Goal: Task Accomplishment & Management: Complete application form

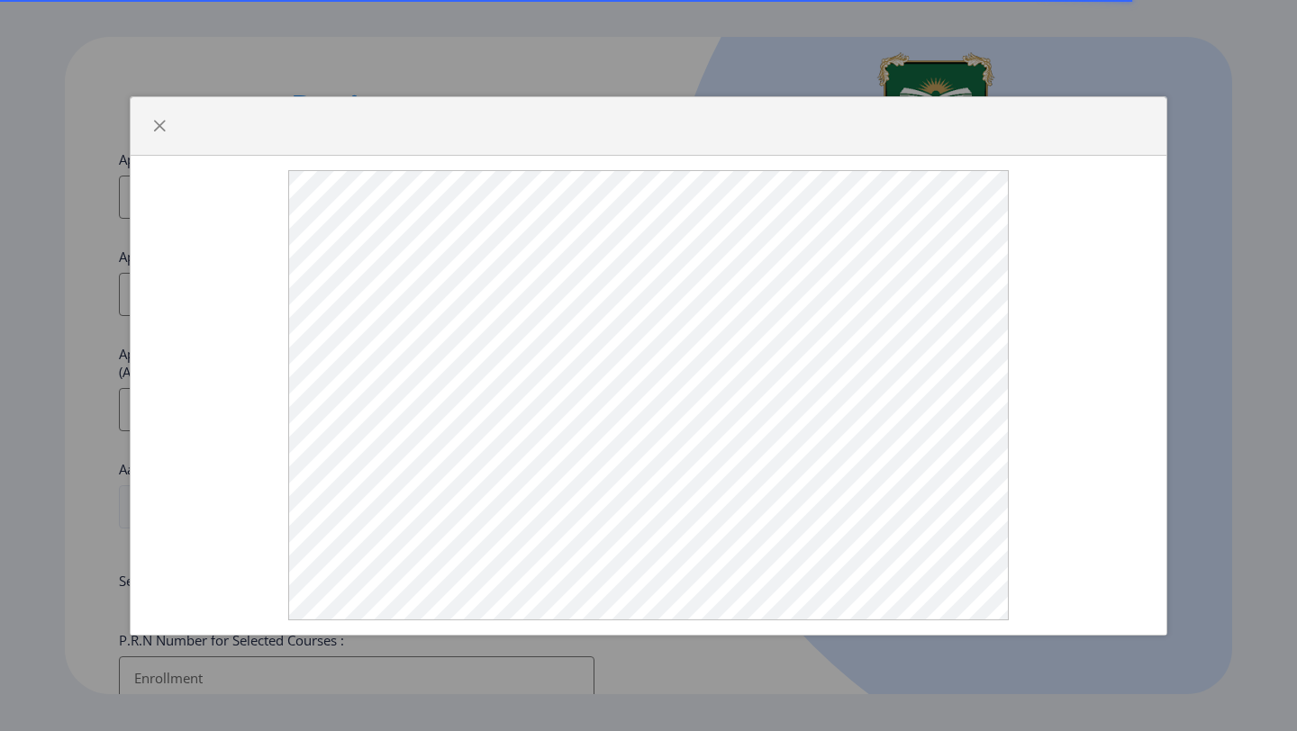
select select
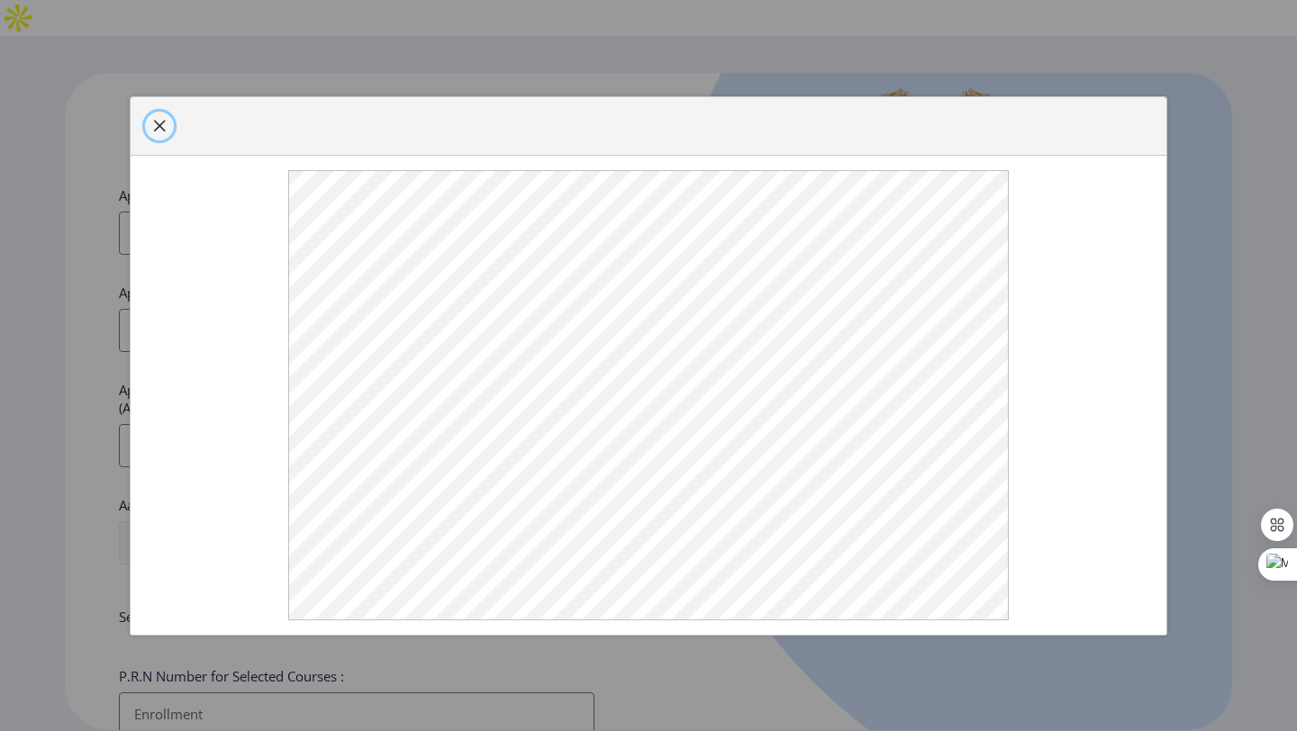
click at [161, 128] on span "button" at bounding box center [159, 126] width 14 height 14
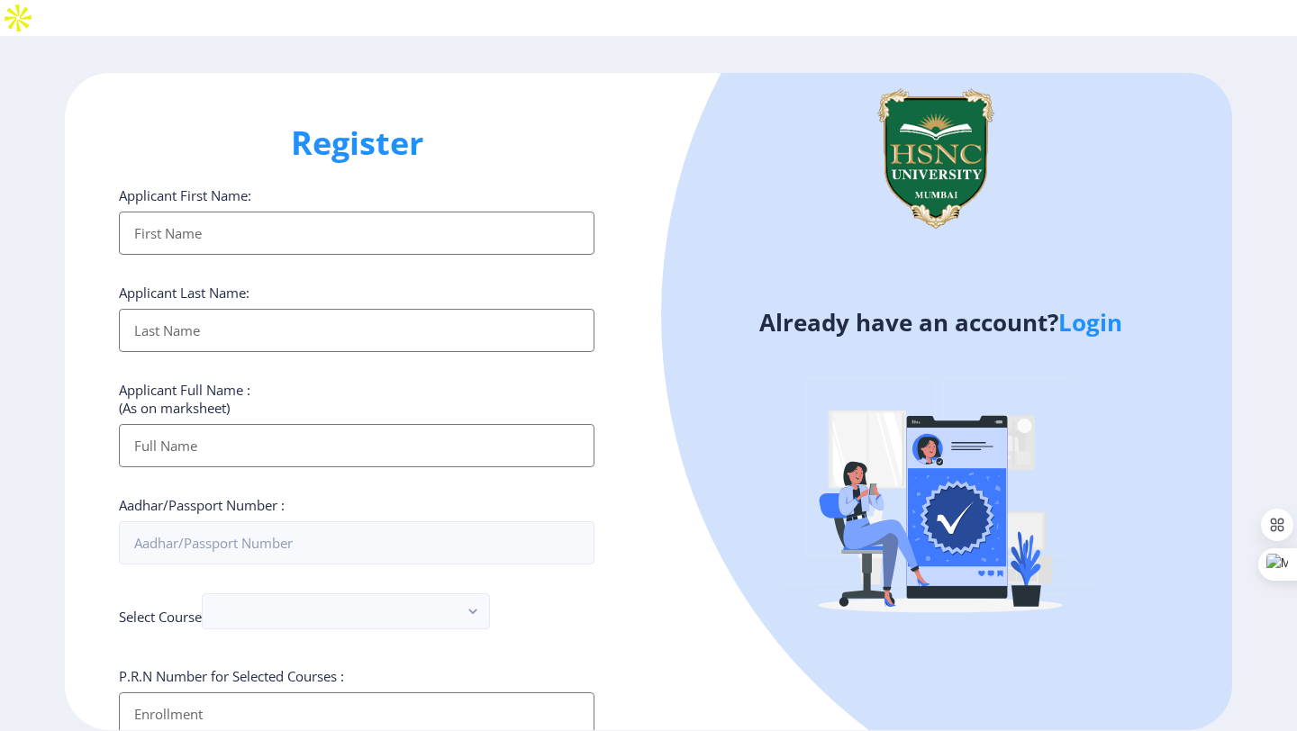
click at [225, 212] on input "Applicant First Name:" at bounding box center [356, 233] width 475 height 43
type input "Gaurav"
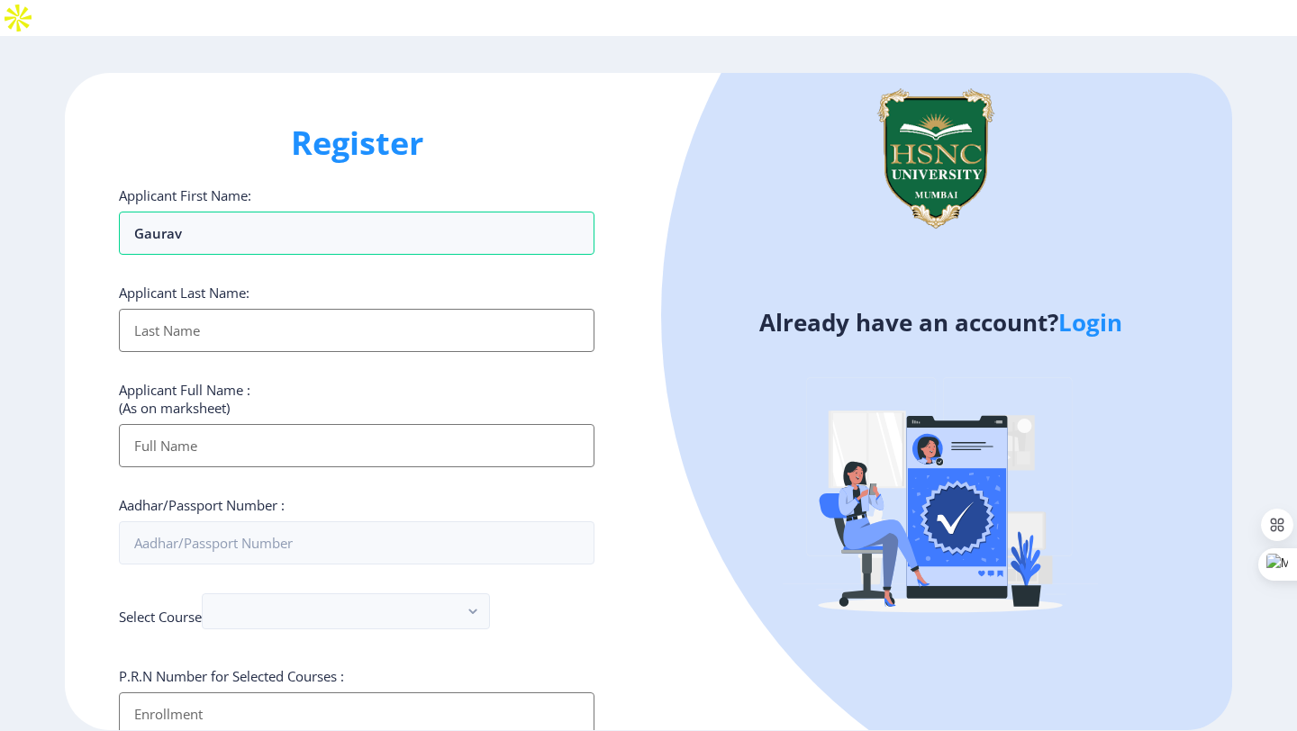
click at [204, 309] on input "Applicant First Name:" at bounding box center [356, 330] width 475 height 43
type input "Khade"
click at [187, 424] on input "Applicant First Name:" at bounding box center [356, 445] width 475 height 43
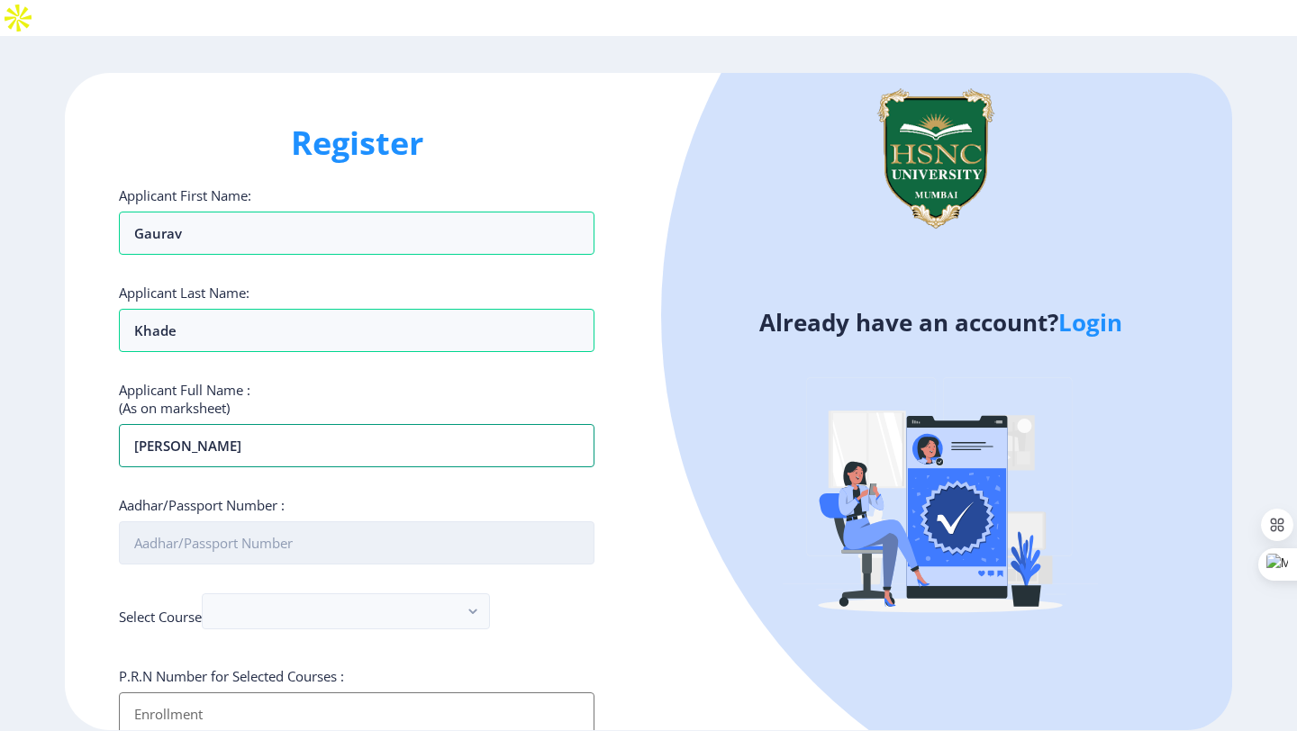
type input "[PERSON_NAME]"
click at [172, 521] on input "Aadhar/Passport Number :" at bounding box center [356, 542] width 475 height 43
type input "8"
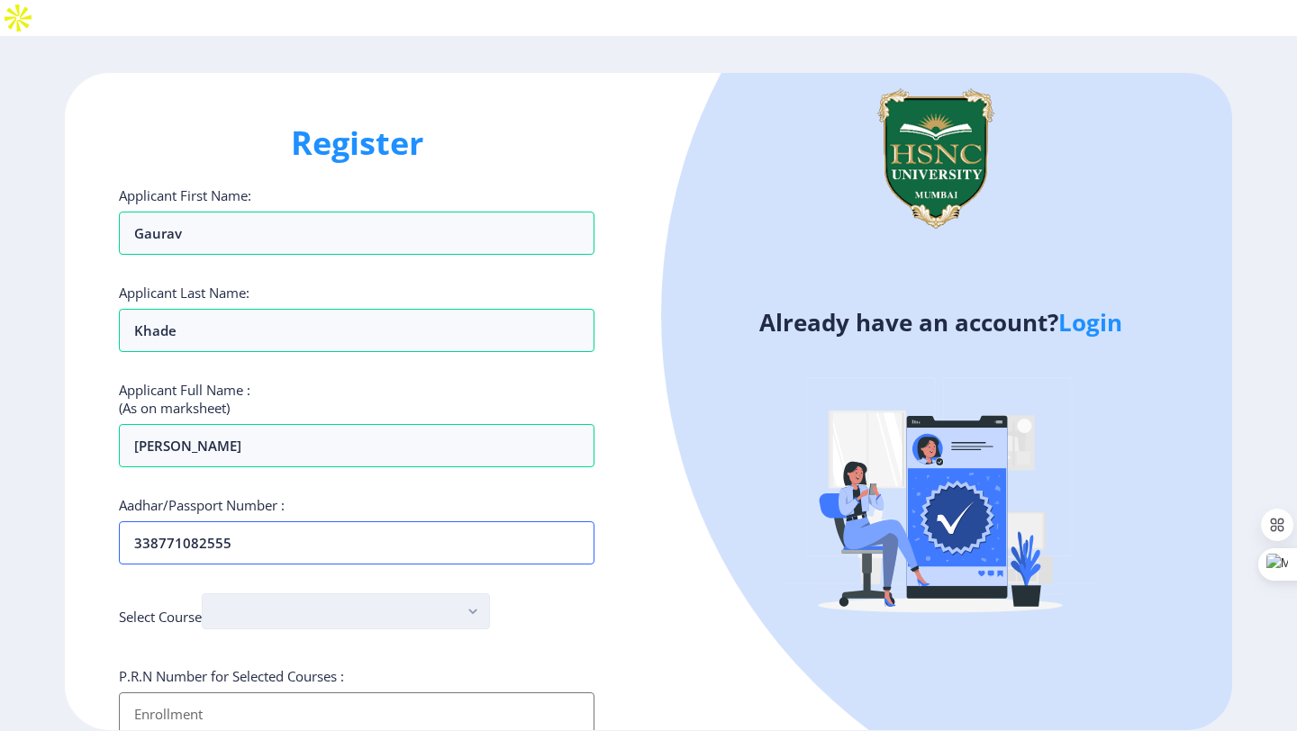
type input "338771082555"
click at [287, 593] on button "button" at bounding box center [346, 611] width 288 height 36
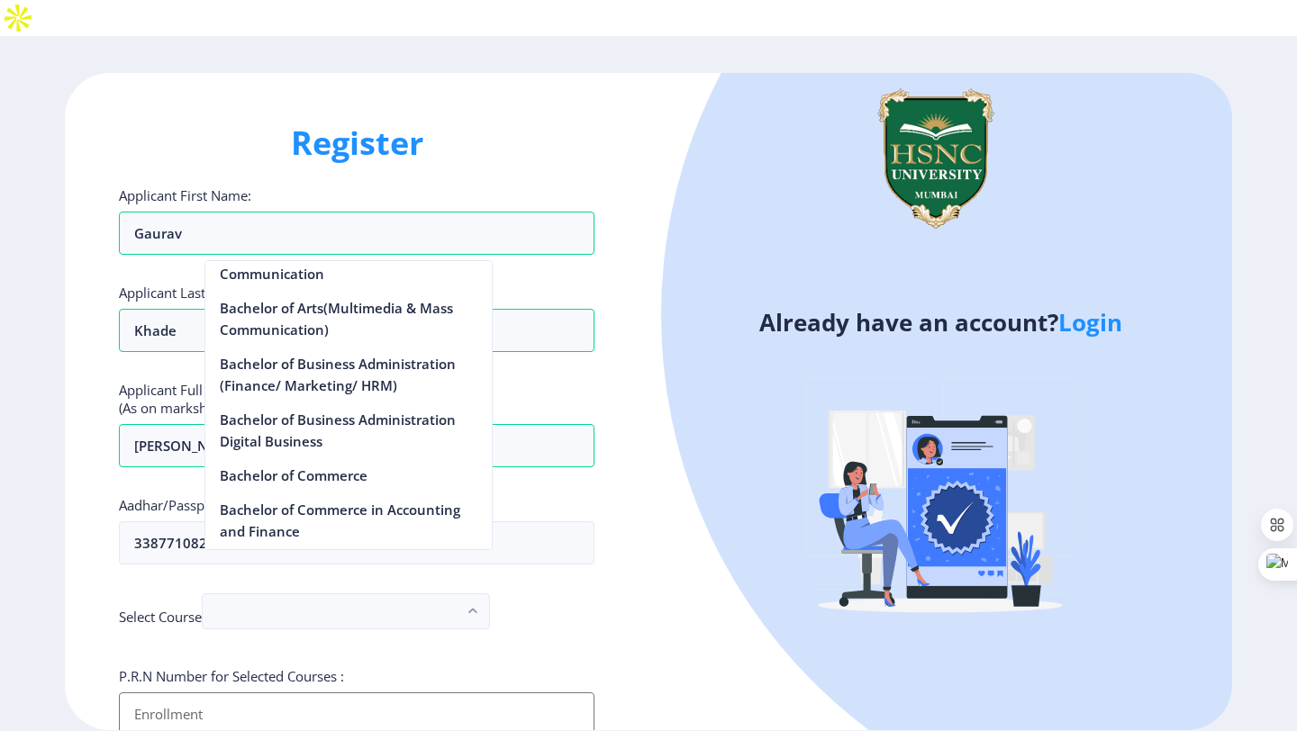
scroll to position [456, 0]
click at [324, 465] on nb-option "Bachelor of Commerce" at bounding box center [348, 474] width 286 height 34
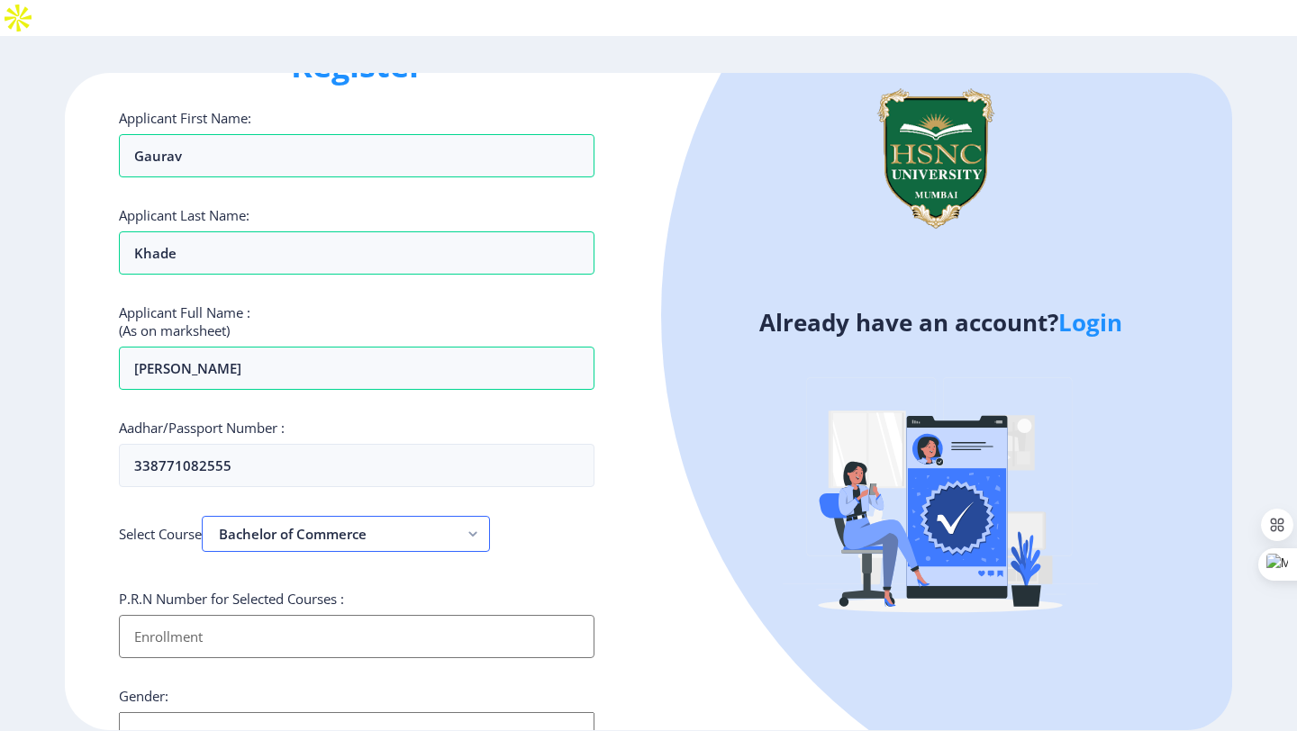
scroll to position [197, 0]
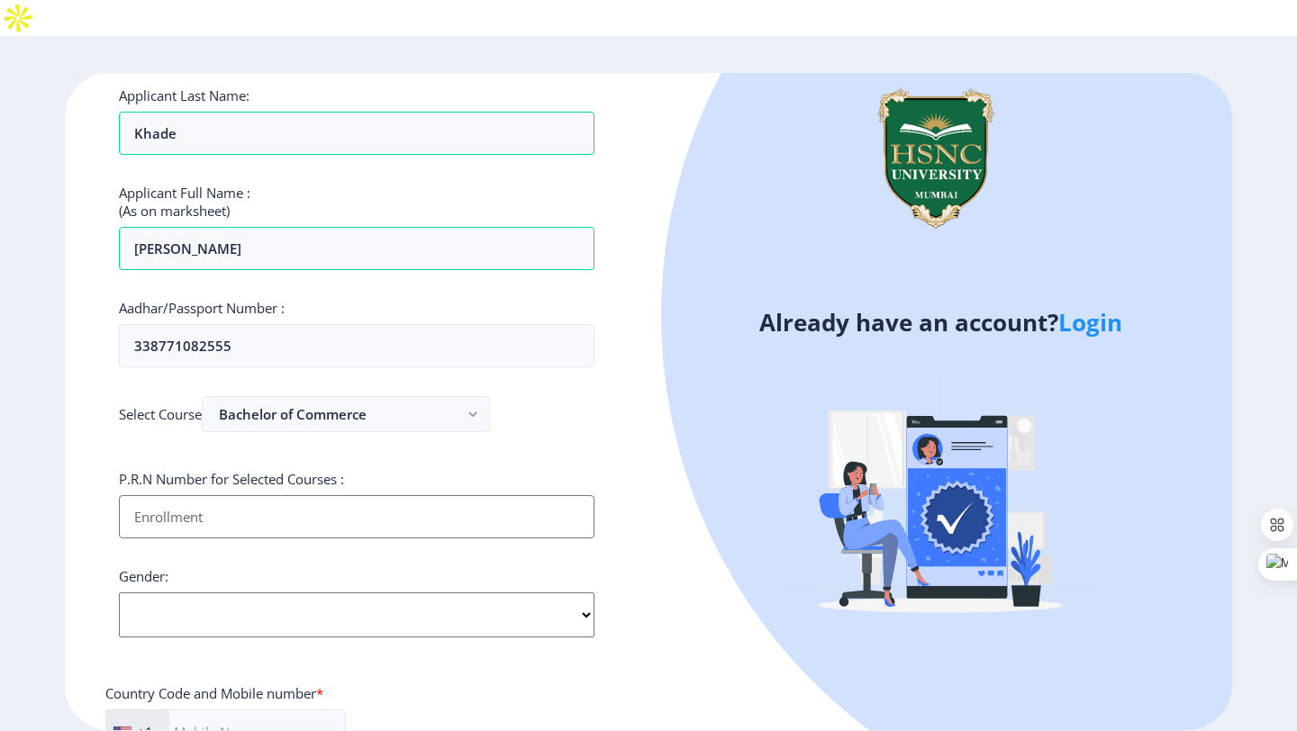
click at [311, 495] on input "Applicant First Name:" at bounding box center [356, 516] width 475 height 43
type input "2022230210080094"
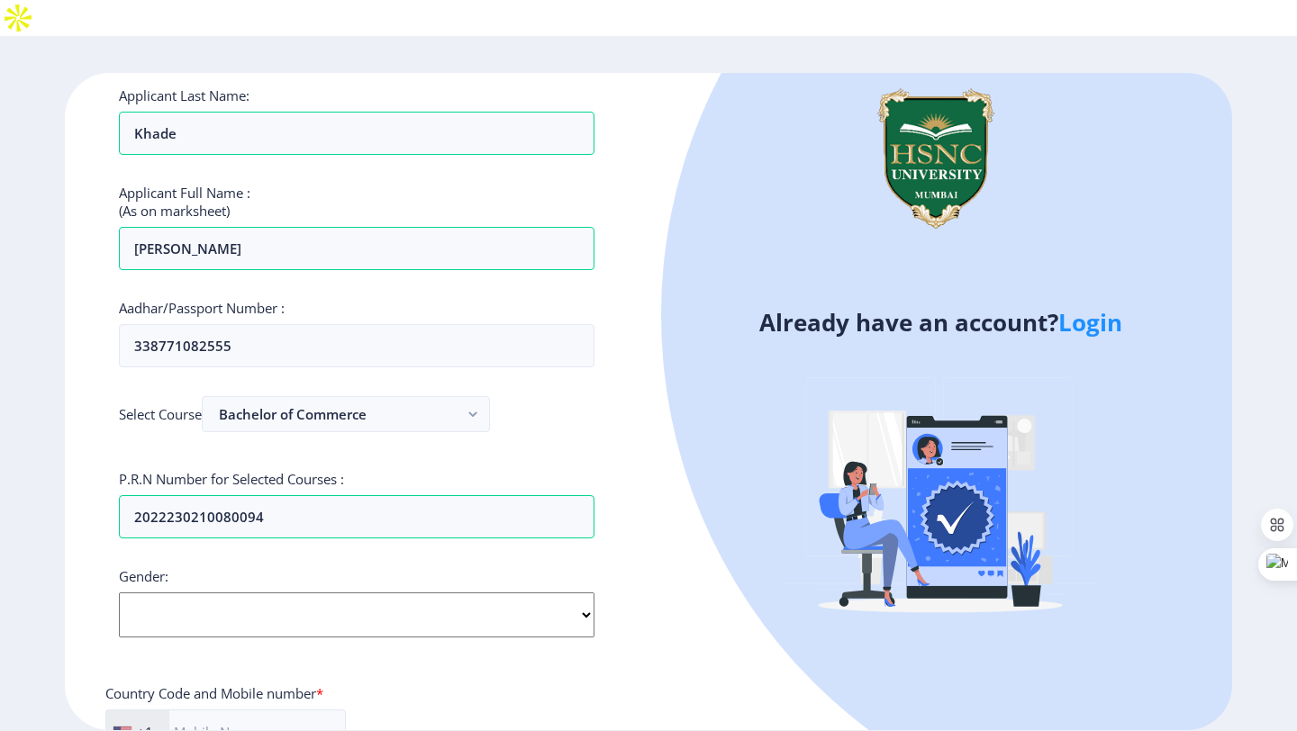
click at [292, 593] on select "Select Gender [DEMOGRAPHIC_DATA] [DEMOGRAPHIC_DATA] Other" at bounding box center [356, 615] width 475 height 45
select select "[DEMOGRAPHIC_DATA]"
click at [119, 593] on select "Select Gender [DEMOGRAPHIC_DATA] [DEMOGRAPHIC_DATA] Other" at bounding box center [356, 615] width 475 height 45
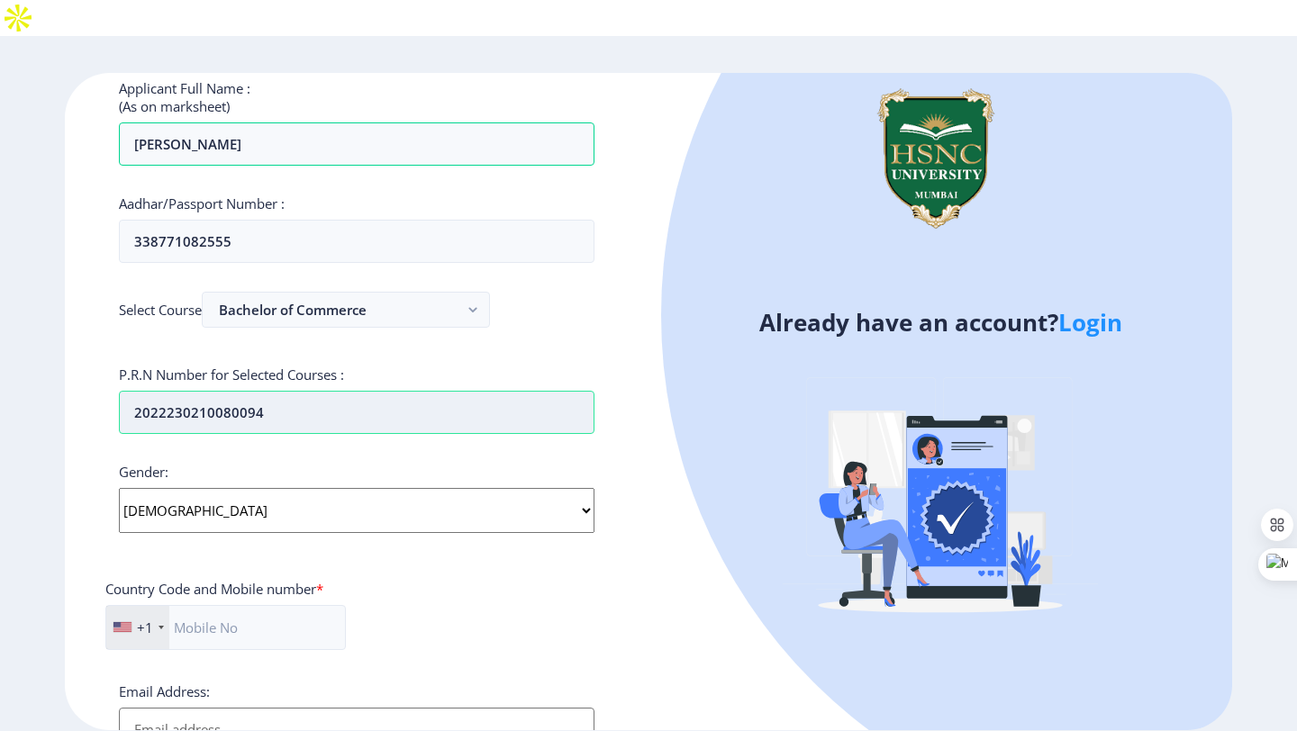
scroll to position [421, 0]
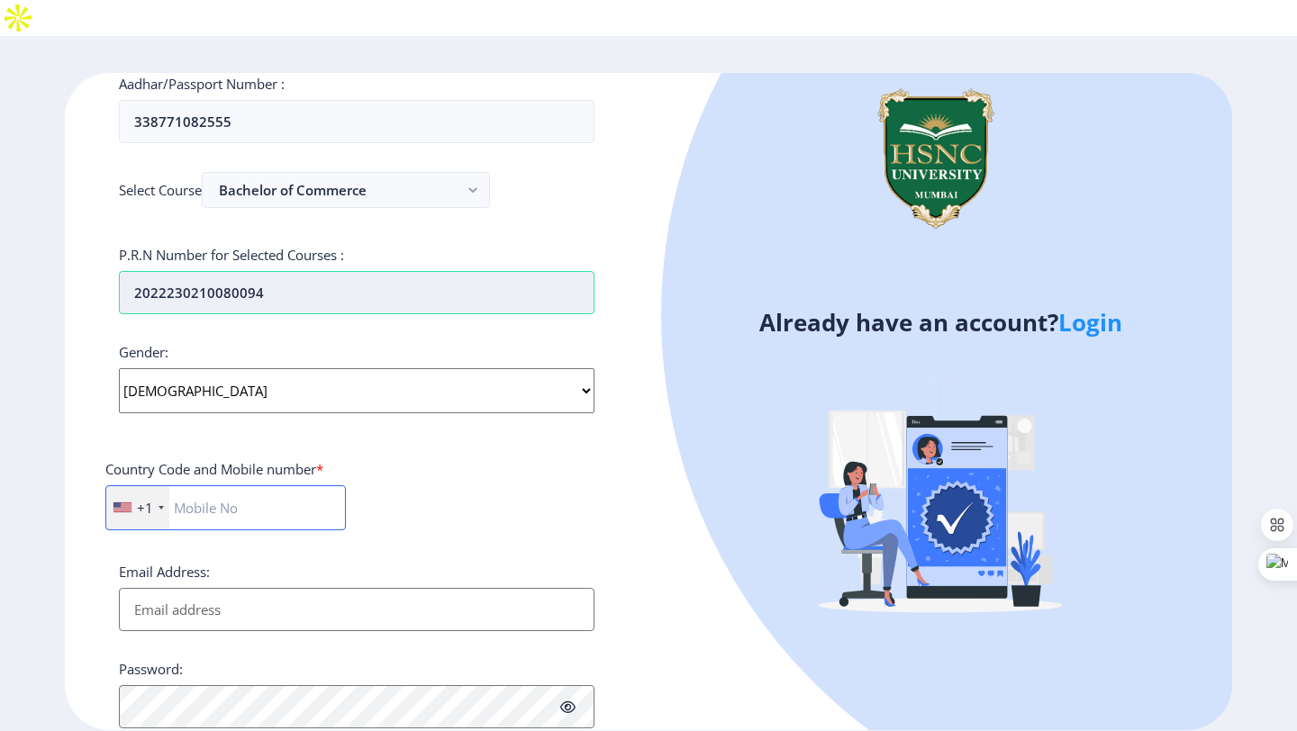
click at [235, 487] on input "text" at bounding box center [225, 507] width 240 height 45
click at [148, 486] on div "+1" at bounding box center [137, 507] width 63 height 43
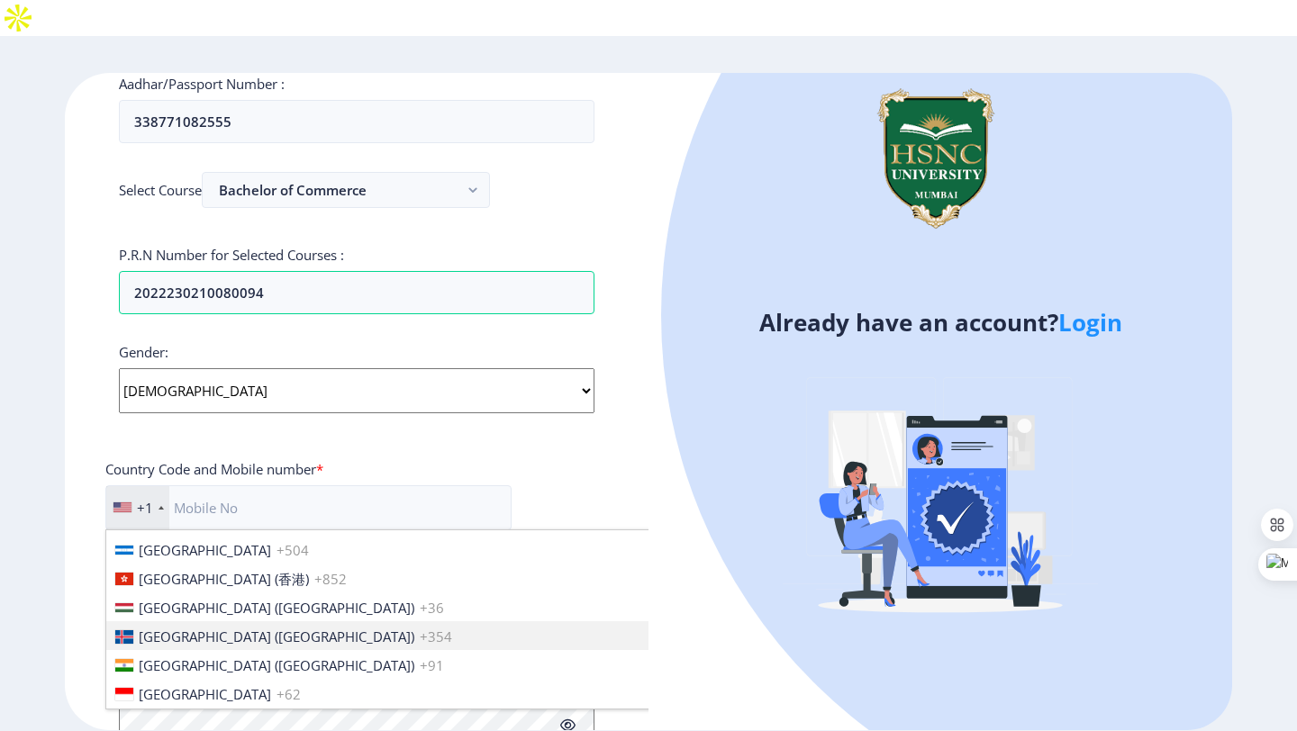
scroll to position [2756, 0]
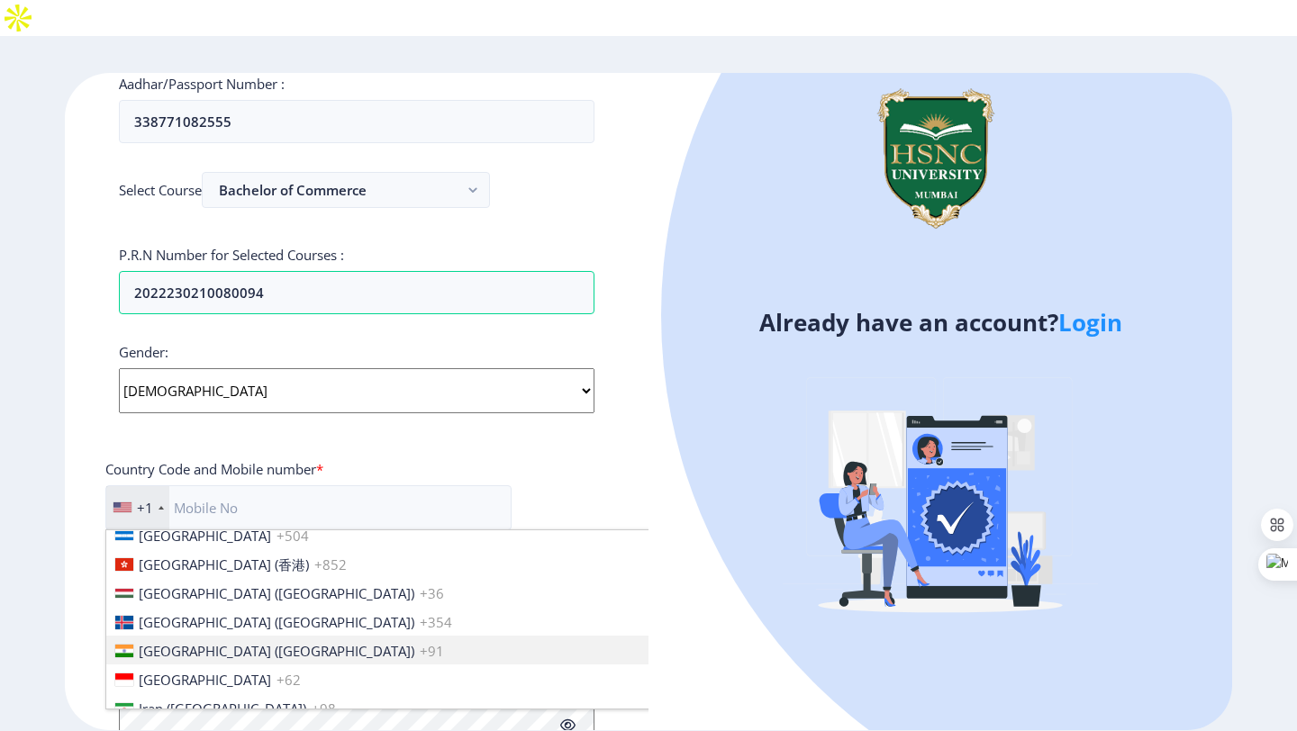
click at [199, 642] on span "[GEOGRAPHIC_DATA] ([GEOGRAPHIC_DATA])" at bounding box center [277, 651] width 276 height 18
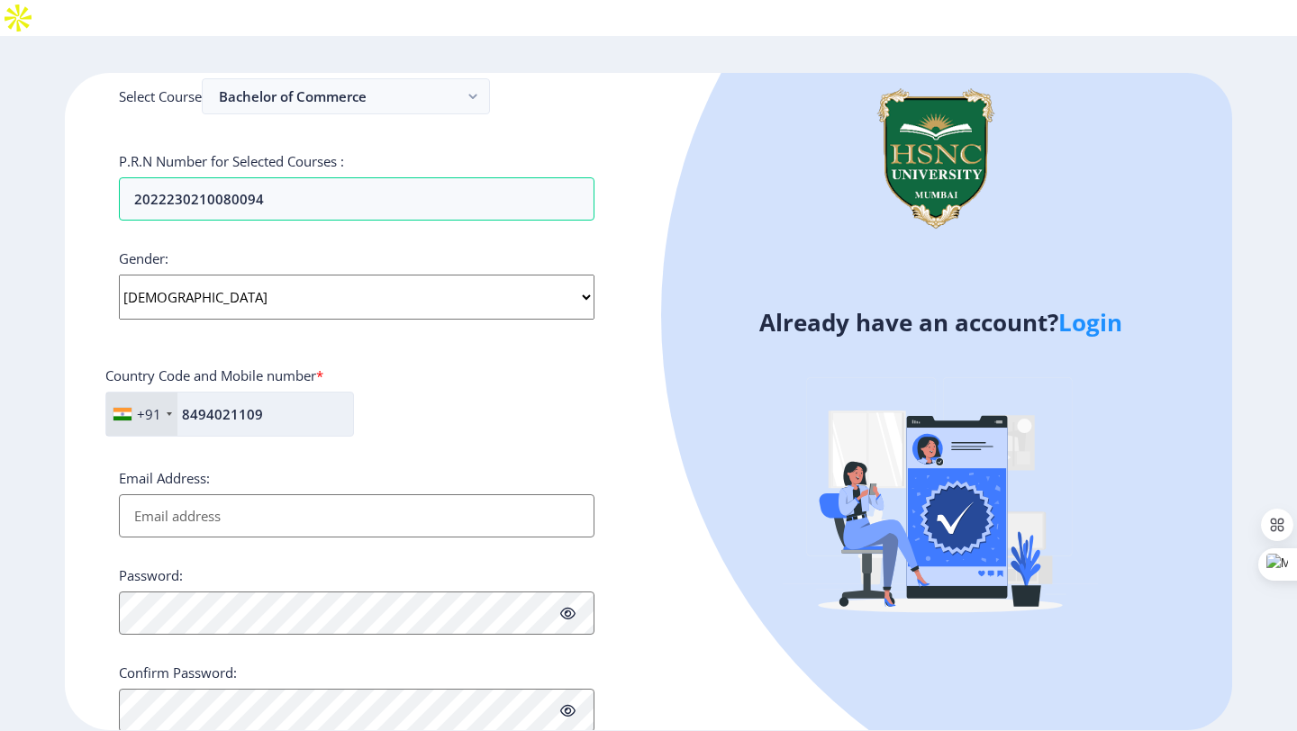
scroll to position [543, 0]
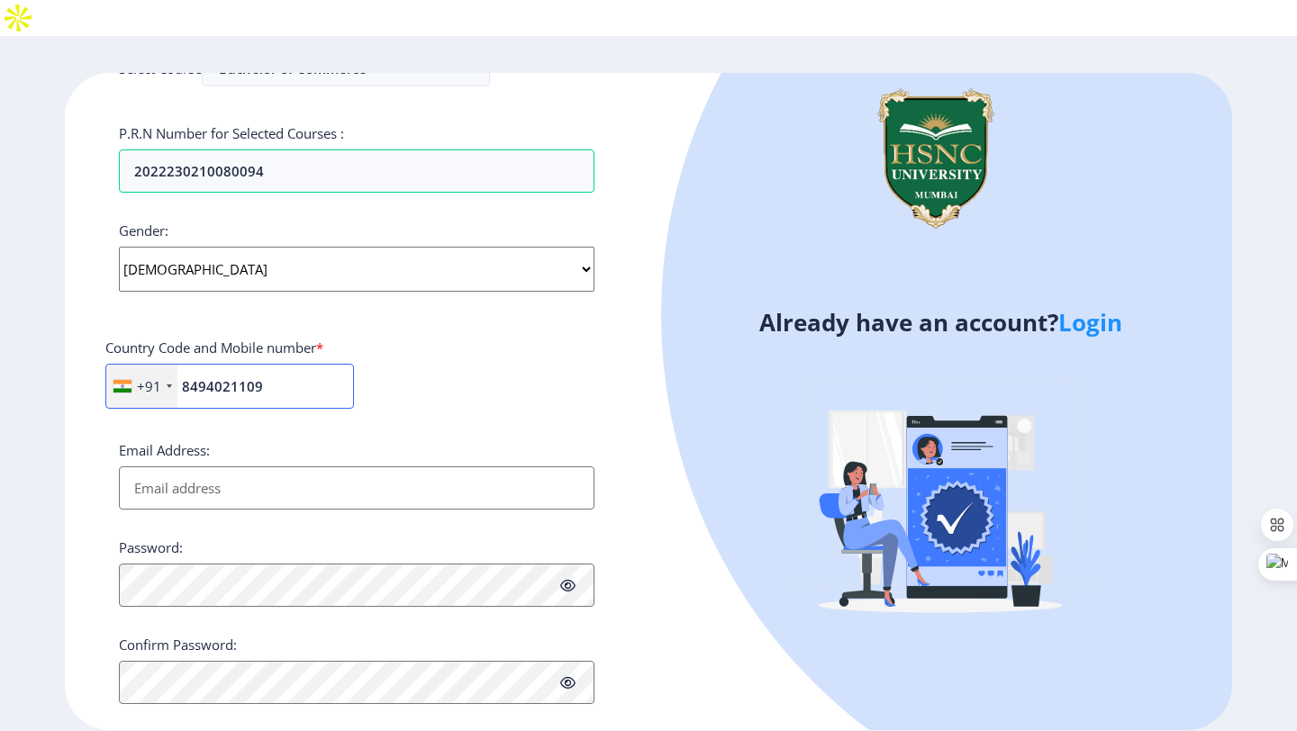
type input "8494021109"
click at [293, 466] on input "Email Address:" at bounding box center [356, 487] width 475 height 43
type input "K"
type input "[EMAIL_ADDRESS][DOMAIN_NAME]"
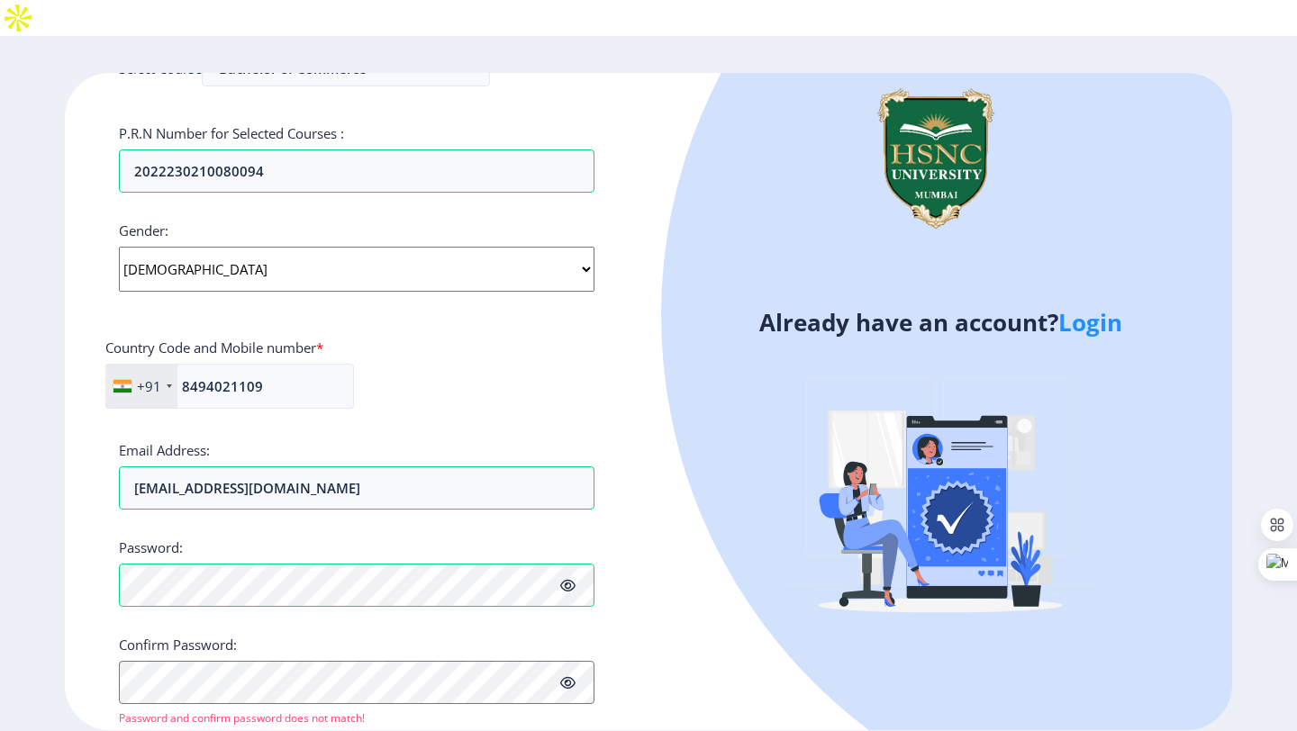
click at [562, 579] on icon at bounding box center [567, 586] width 15 height 14
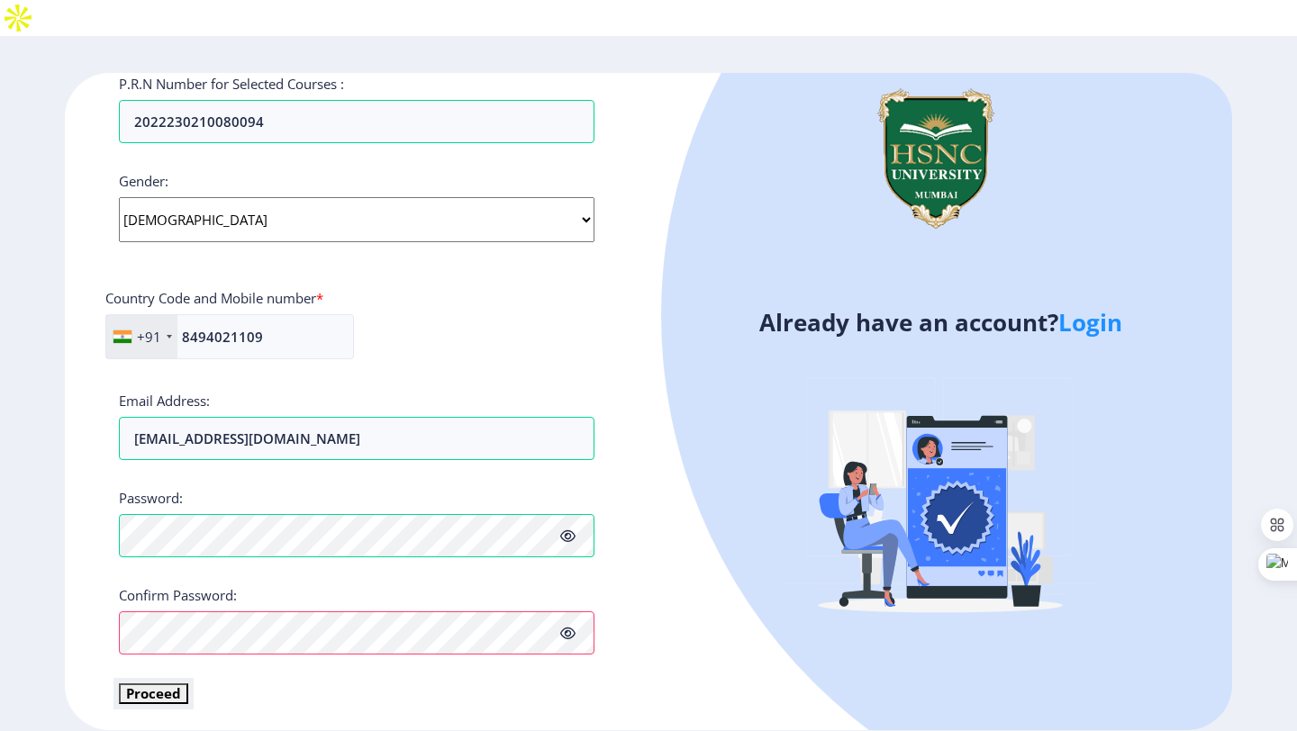
click at [158, 684] on button "Proceed" at bounding box center [153, 694] width 69 height 21
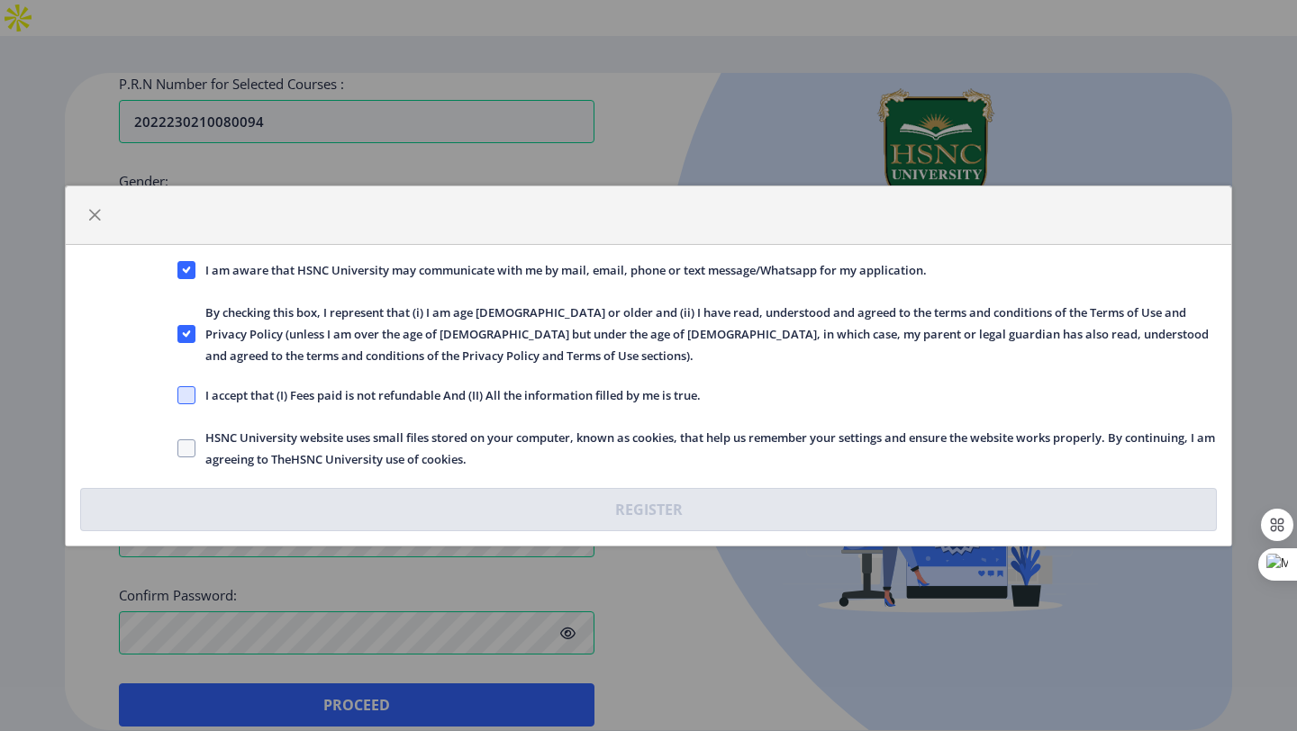
click at [186, 399] on span at bounding box center [186, 395] width 18 height 18
click at [178, 395] on input "I accept that (I) Fees paid is not refundable And (II) All the information fill…" at bounding box center [177, 394] width 1 height 1
checkbox input "true"
click at [195, 445] on span "HSNC University website uses small files stored on your computer, known as cook…" at bounding box center [705, 448] width 1021 height 43
click at [178, 448] on input "HSNC University website uses small files stored on your computer, known as cook…" at bounding box center [177, 448] width 1 height 1
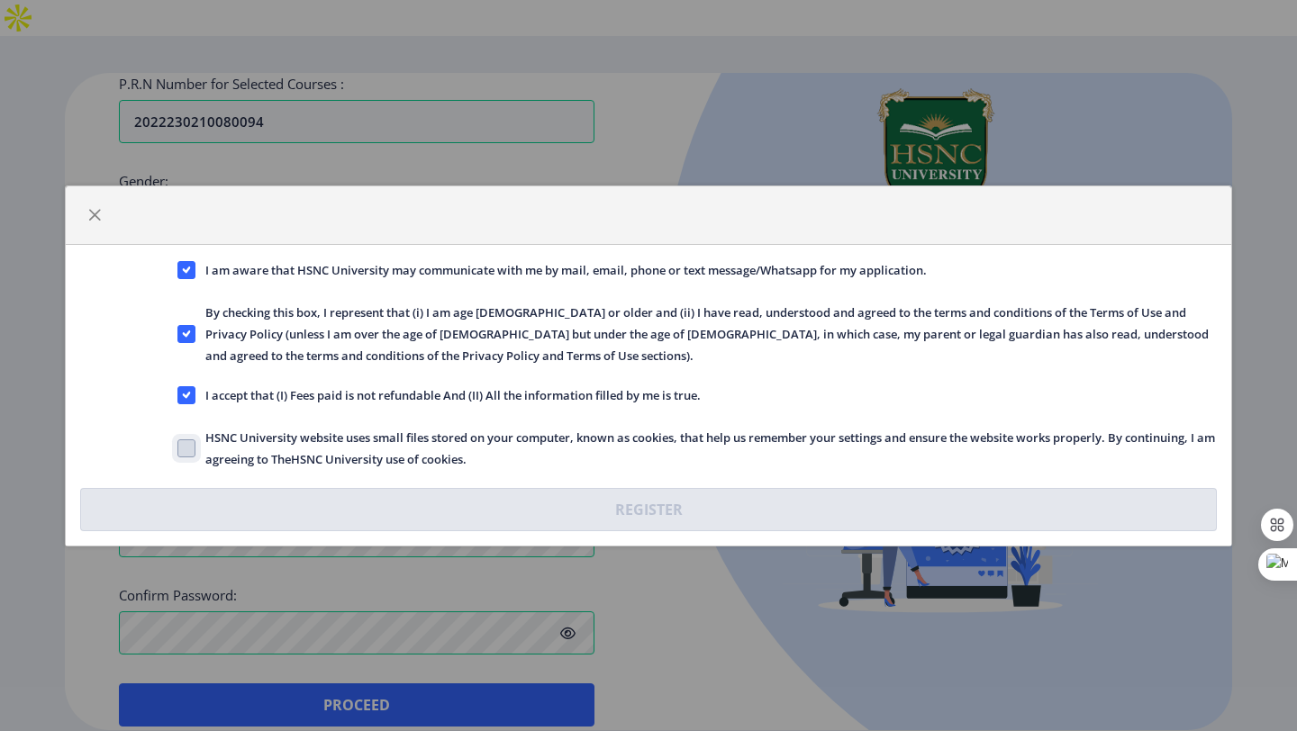
checkbox input "true"
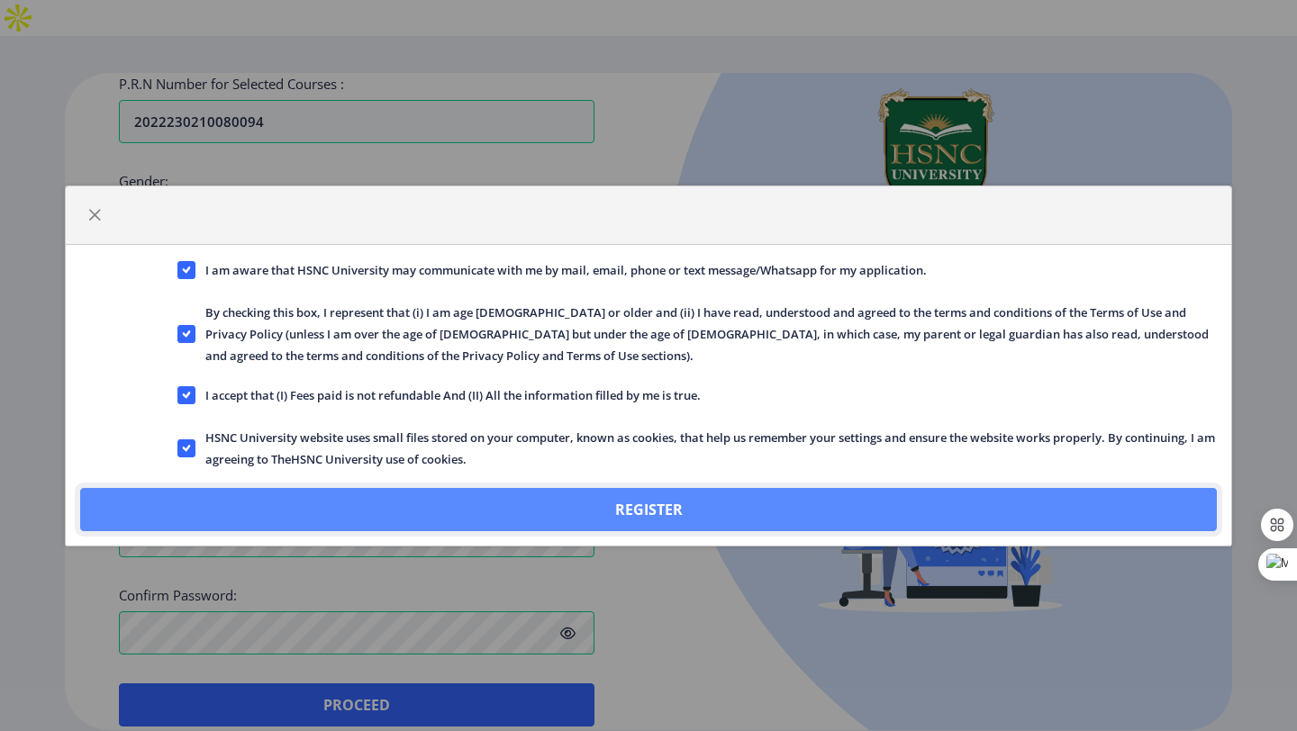
click at [264, 498] on button "Register" at bounding box center [648, 509] width 1136 height 43
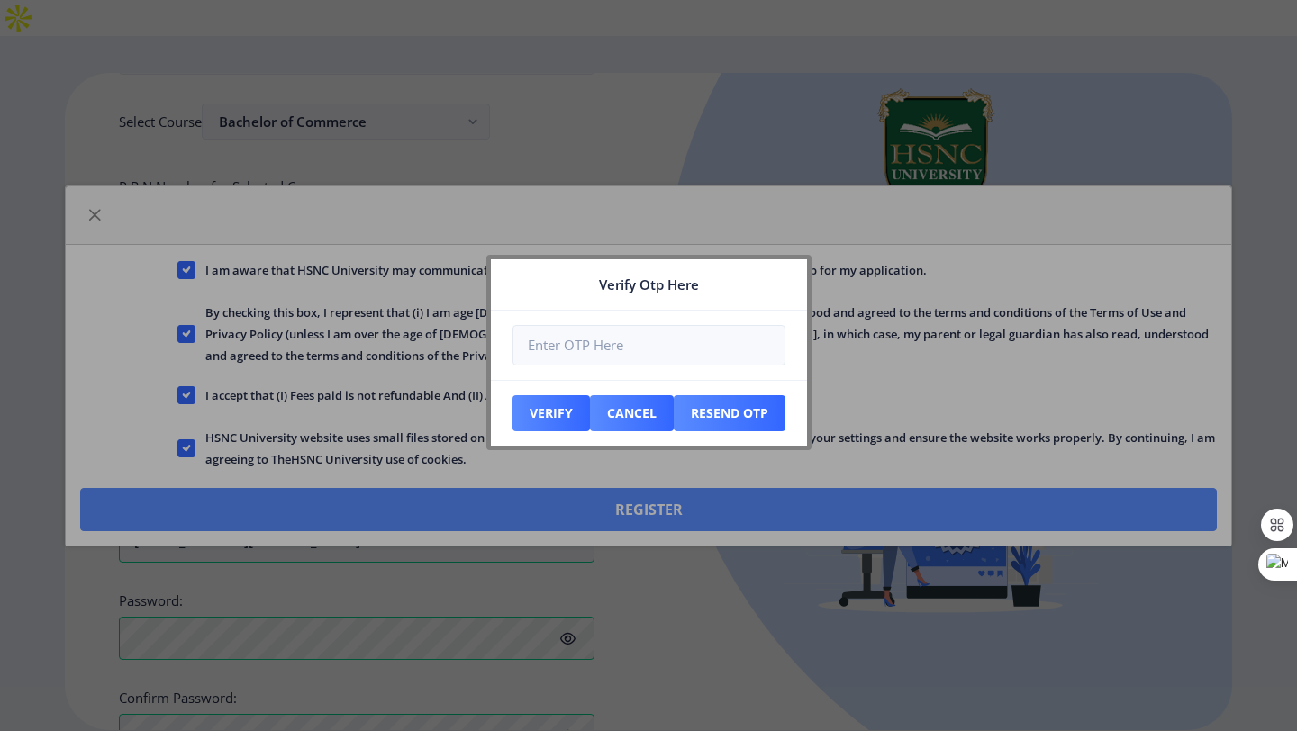
scroll to position [695, 0]
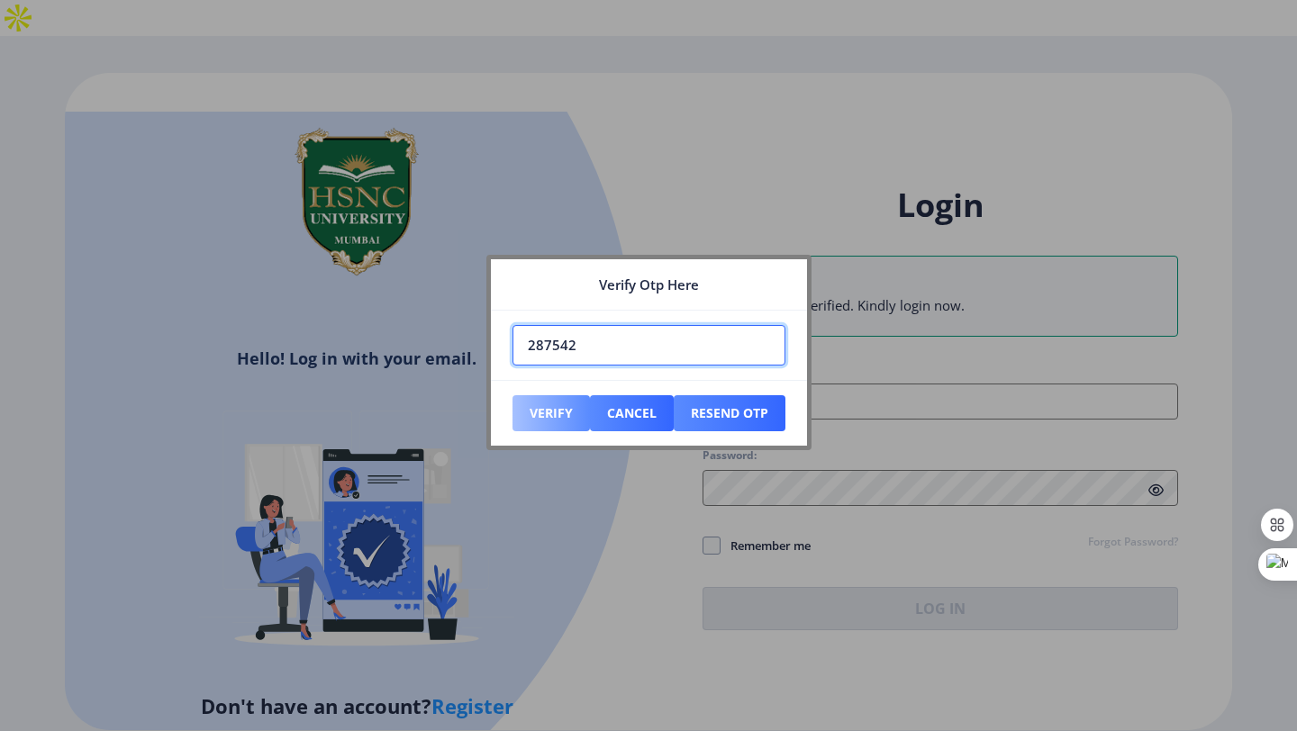
type input "287542"
click at [539, 421] on button "Verify" at bounding box center [550, 413] width 77 height 36
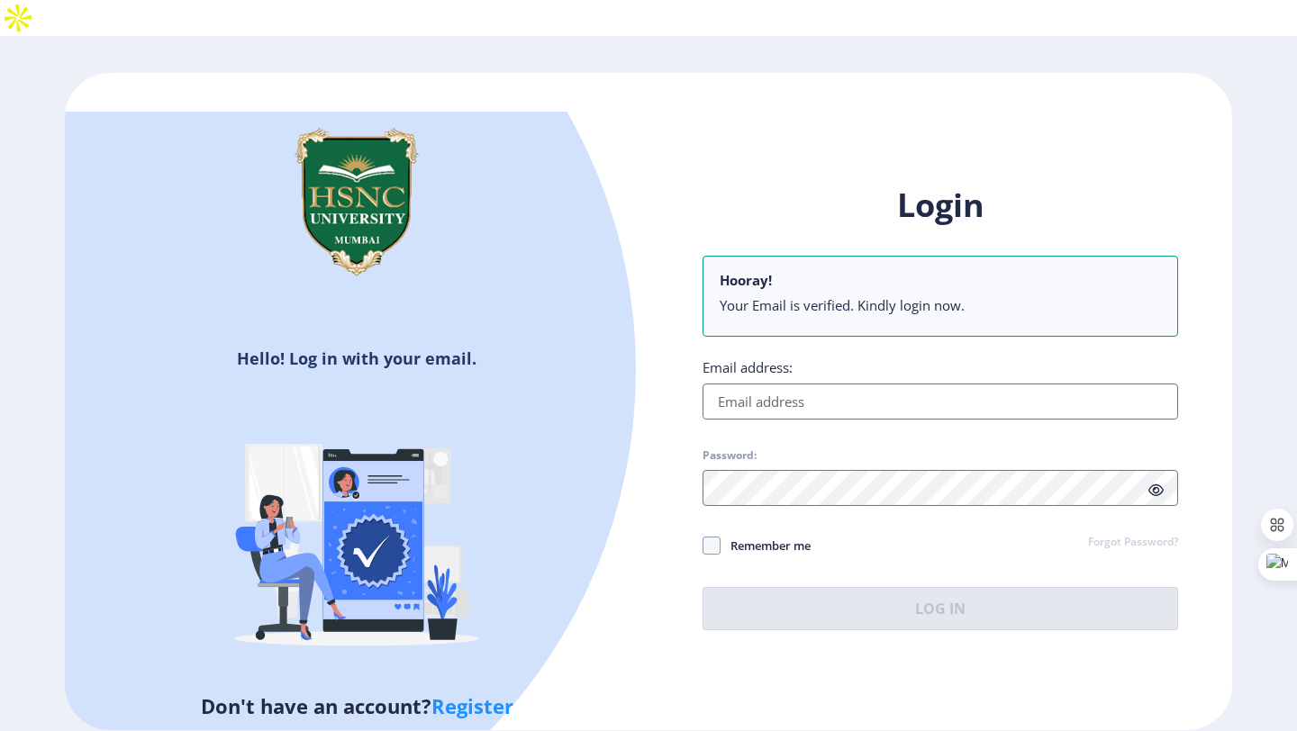
type input "[EMAIL_ADDRESS][DOMAIN_NAME]"
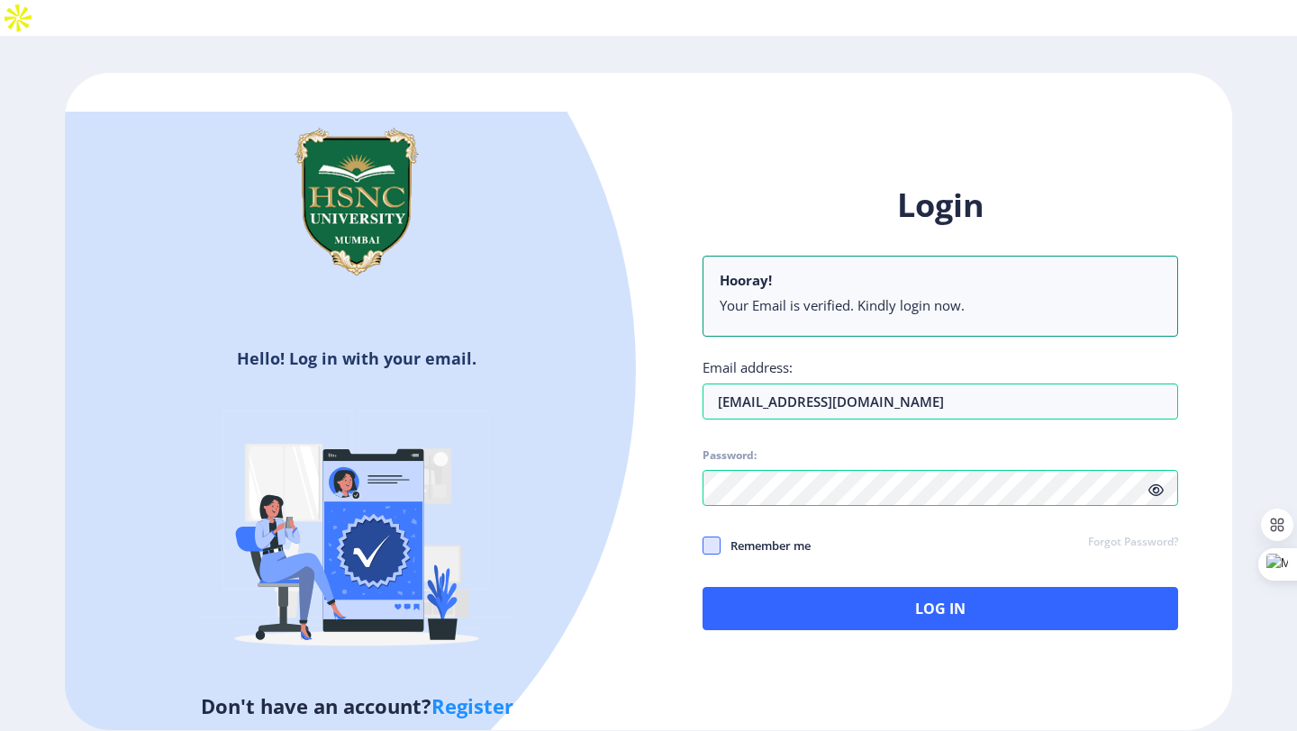
click at [709, 537] on span at bounding box center [711, 546] width 18 height 18
click at [703, 545] on input "Remember me" at bounding box center [702, 545] width 1 height 1
checkbox input "true"
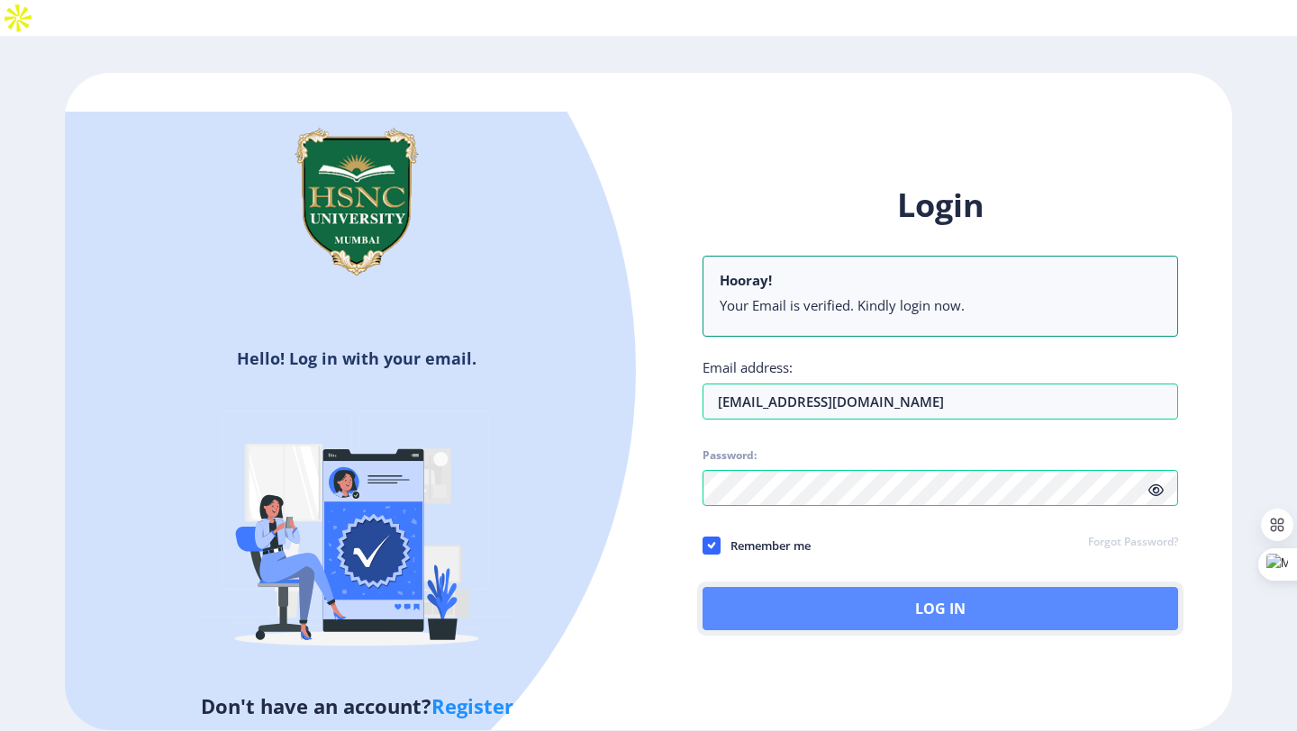
click at [767, 587] on button "Log In" at bounding box center [939, 608] width 475 height 43
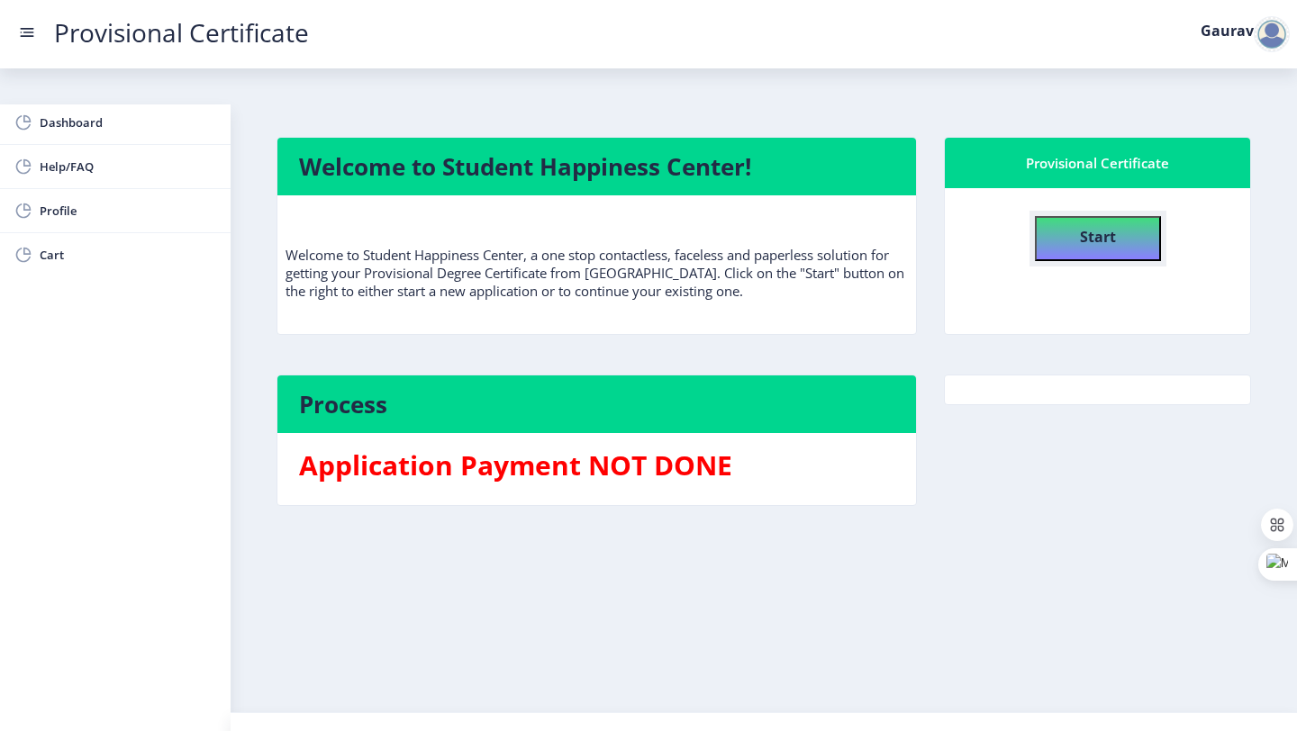
click at [1061, 221] on button "Start" at bounding box center [1098, 238] width 126 height 45
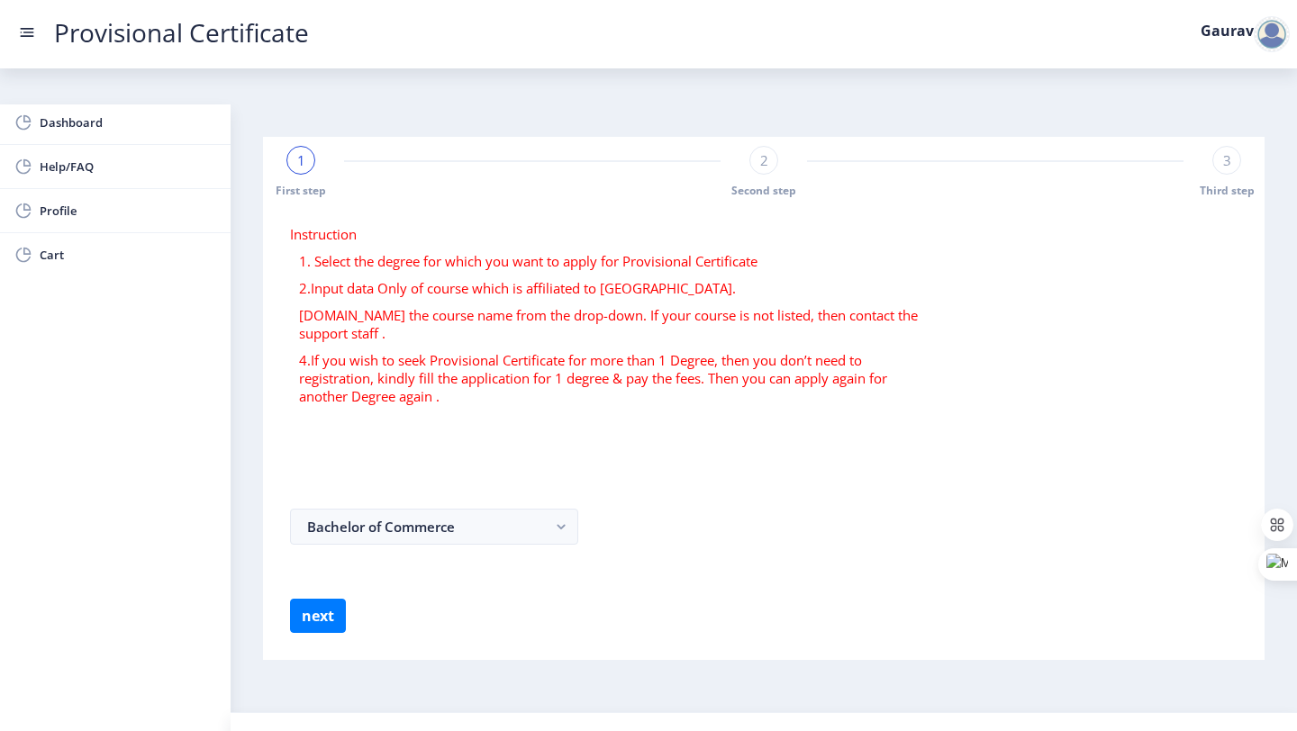
select select
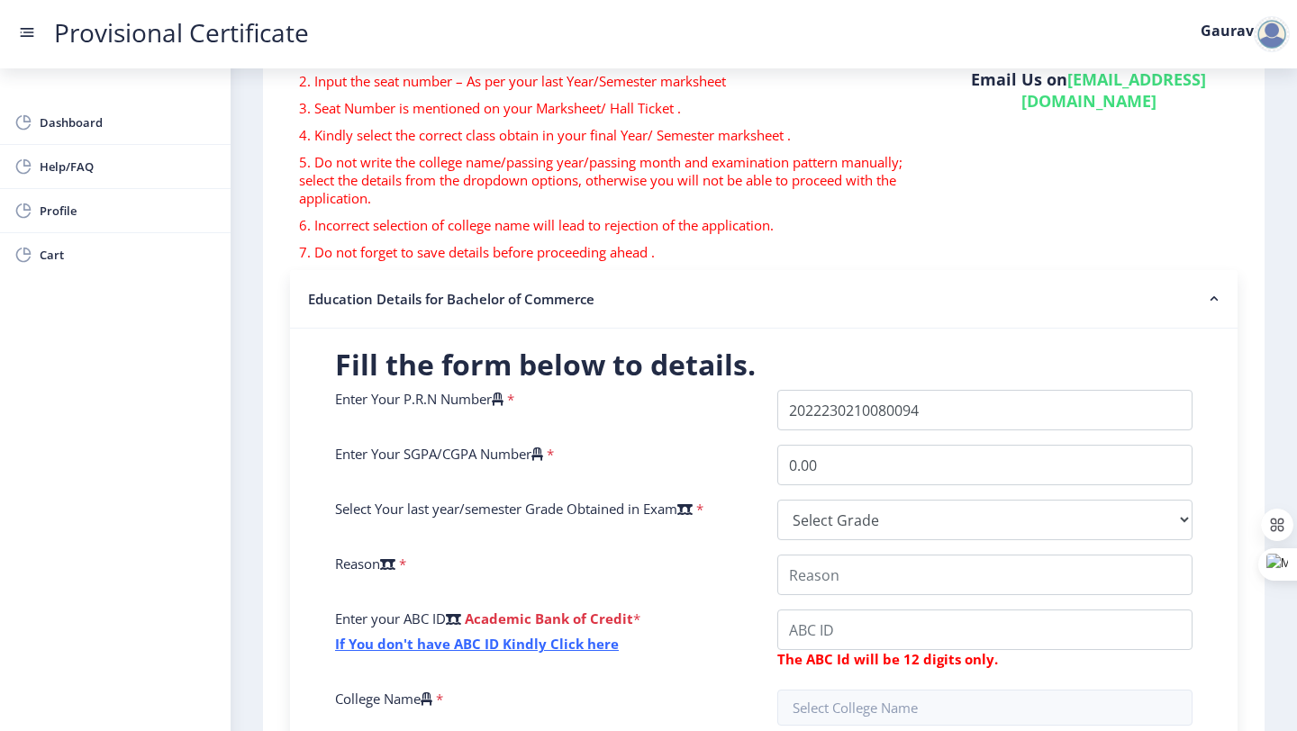
scroll to position [213, 0]
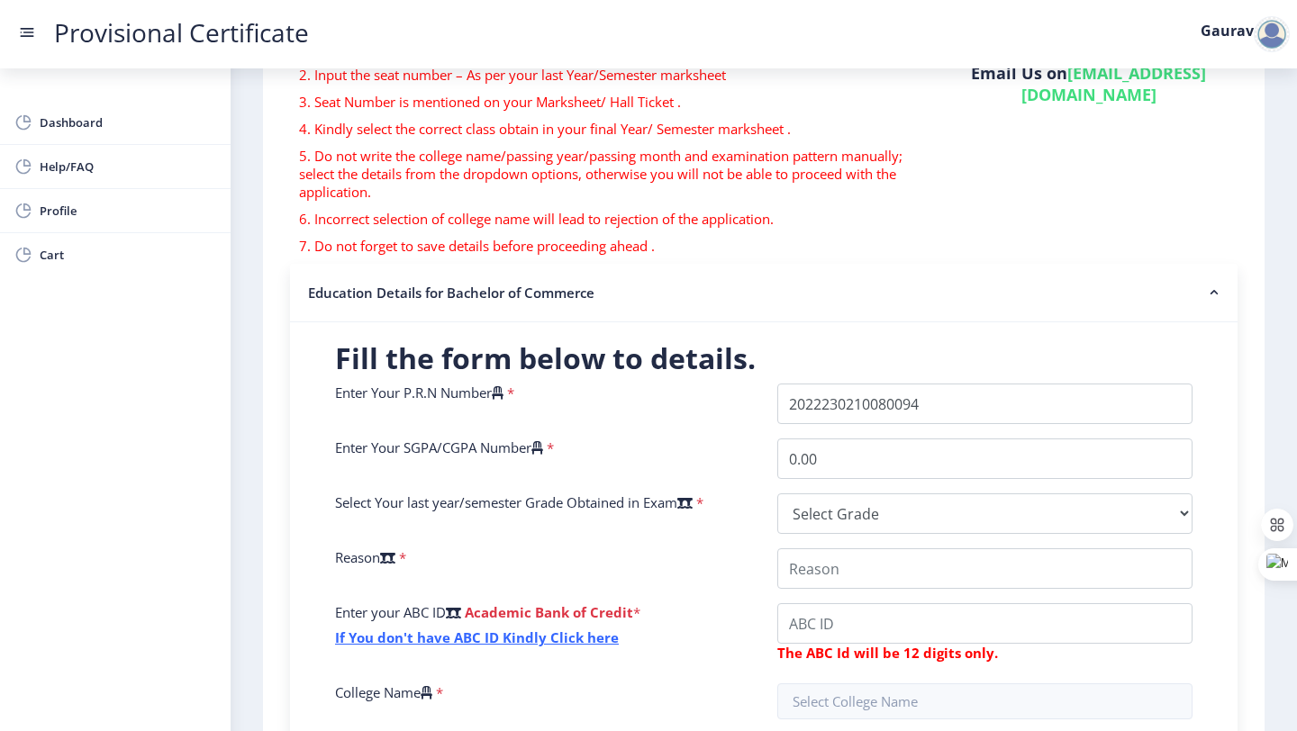
click at [543, 441] on icon at bounding box center [537, 448] width 12 height 14
click at [777, 439] on input "0.00" at bounding box center [984, 459] width 415 height 41
click at [801, 384] on input "Enter Your P.R.N Number" at bounding box center [984, 404] width 415 height 41
click at [789, 384] on input "Enter Your P.R.N Number" at bounding box center [984, 404] width 415 height 41
click at [828, 493] on select "Select Grade O A+ A B+ B C D F(Fail)" at bounding box center [984, 513] width 415 height 41
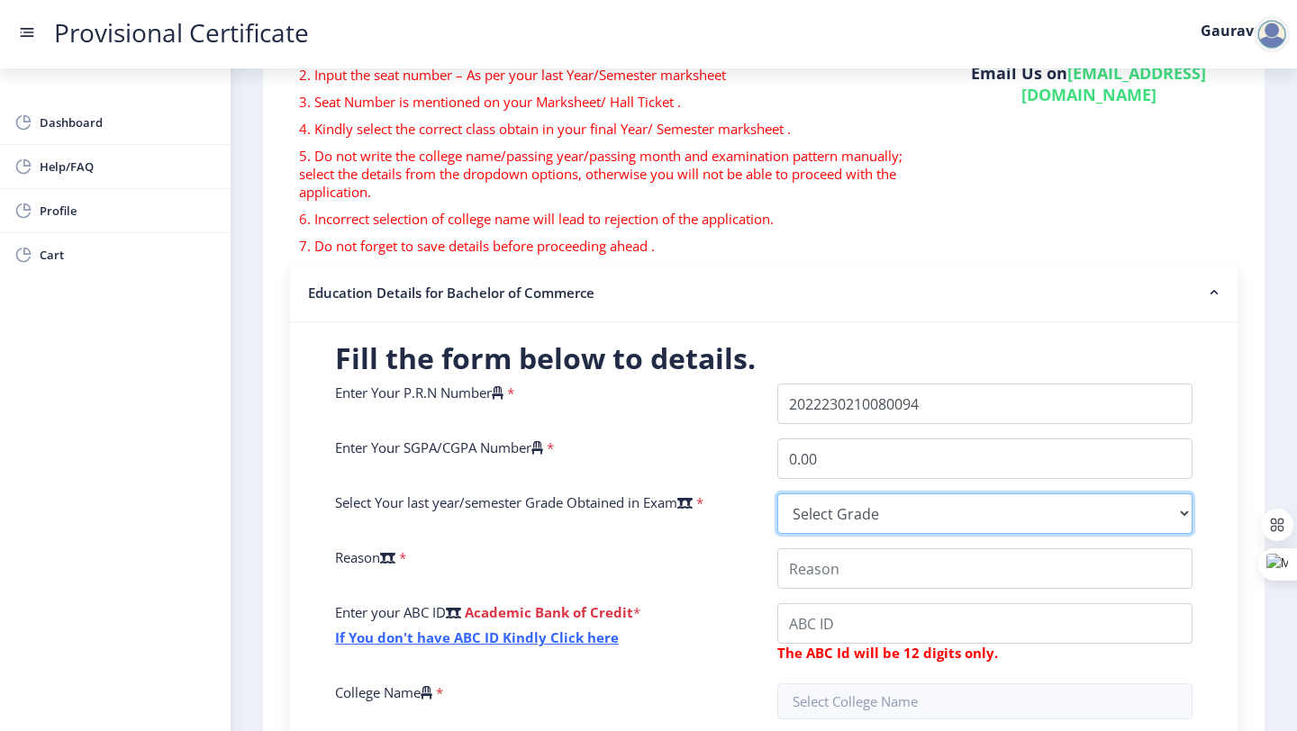
select select "B"
click at [777, 493] on select "Select Grade O A+ A B+ B C D F(Fail)" at bounding box center [984, 513] width 415 height 41
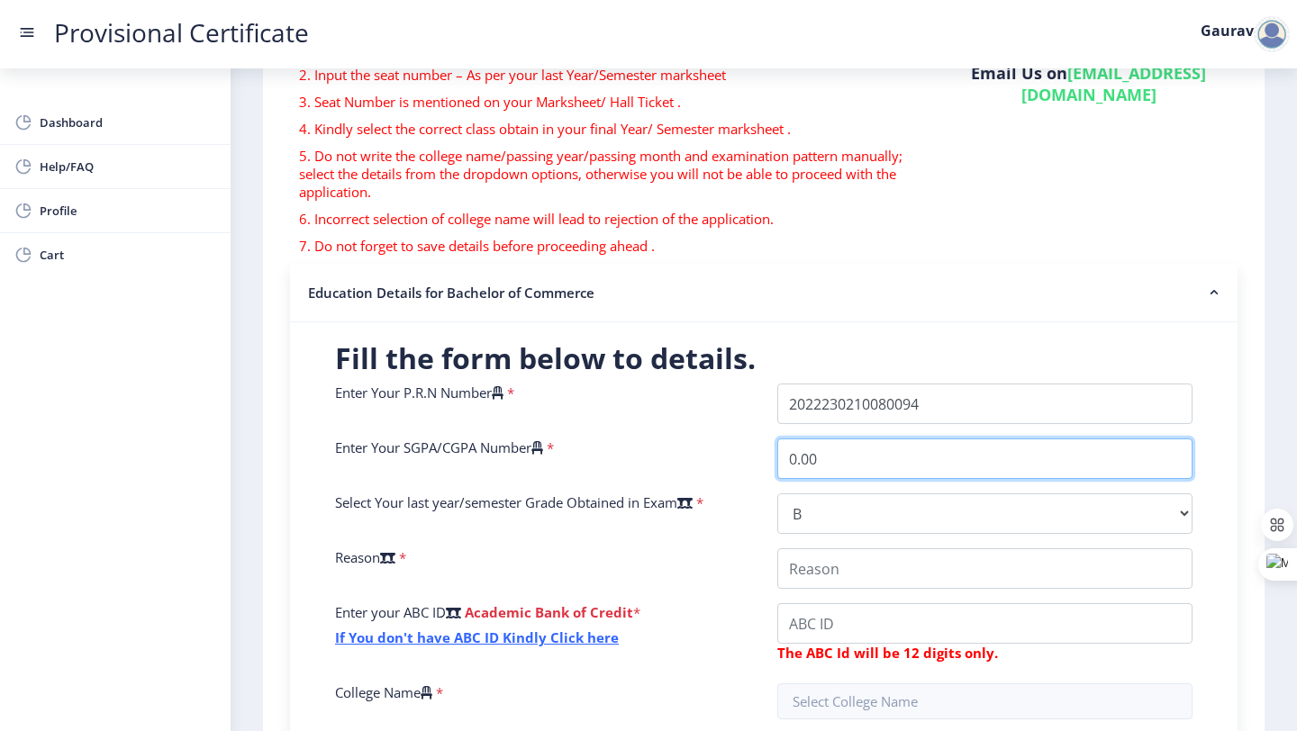
click at [796, 439] on input "0.00" at bounding box center [984, 459] width 415 height 41
click at [787, 439] on input "0.00" at bounding box center [984, 459] width 415 height 41
click at [847, 439] on input "6.930.00" at bounding box center [984, 459] width 415 height 41
type input "6.93"
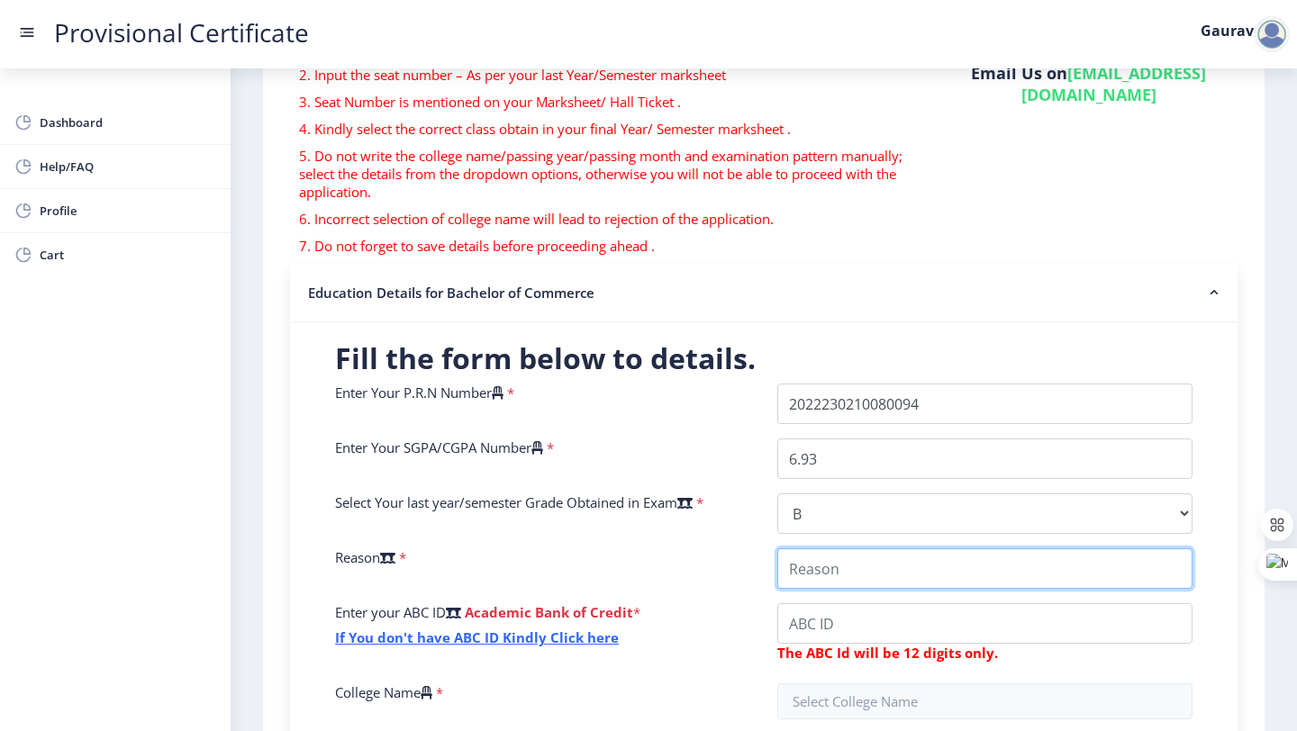
click at [829, 548] on input "College Name" at bounding box center [984, 568] width 415 height 41
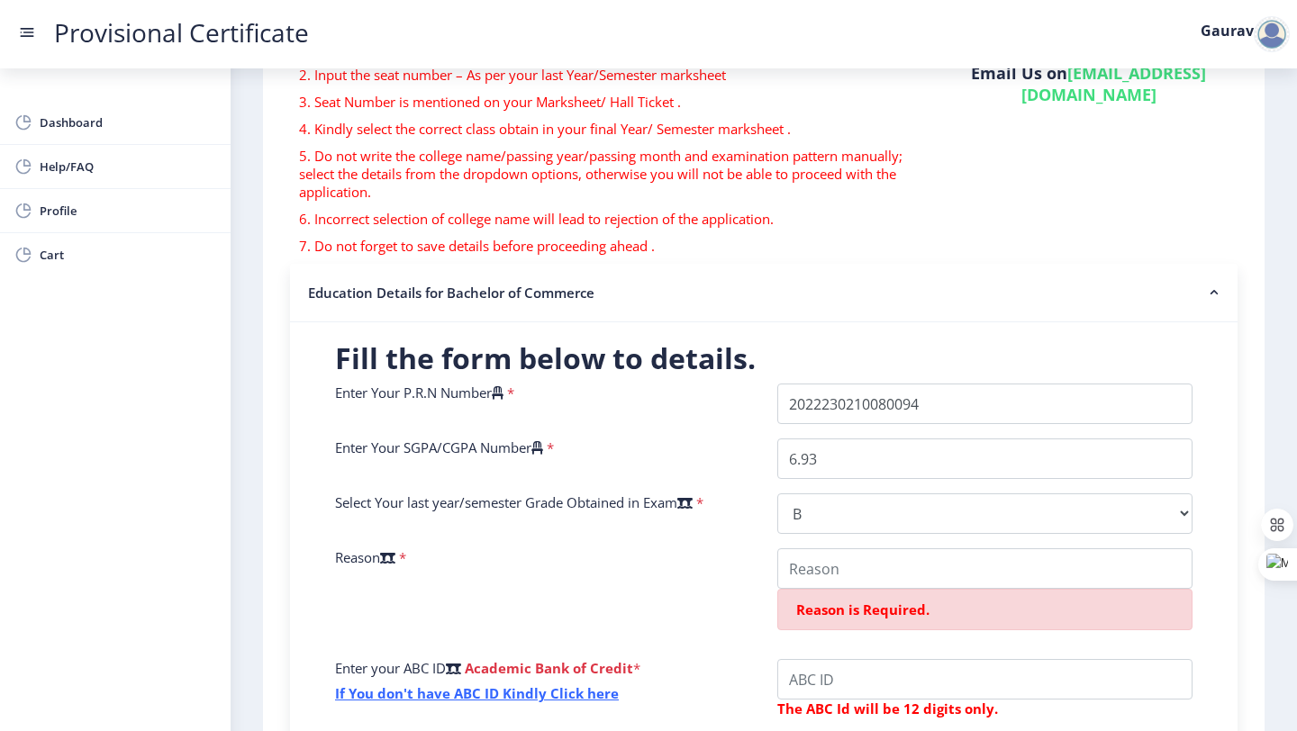
click at [395, 551] on icon at bounding box center [387, 558] width 15 height 14
click at [777, 518] on select "Select Grade O A+ A B+ B C D F(Fail)" at bounding box center [984, 513] width 415 height 41
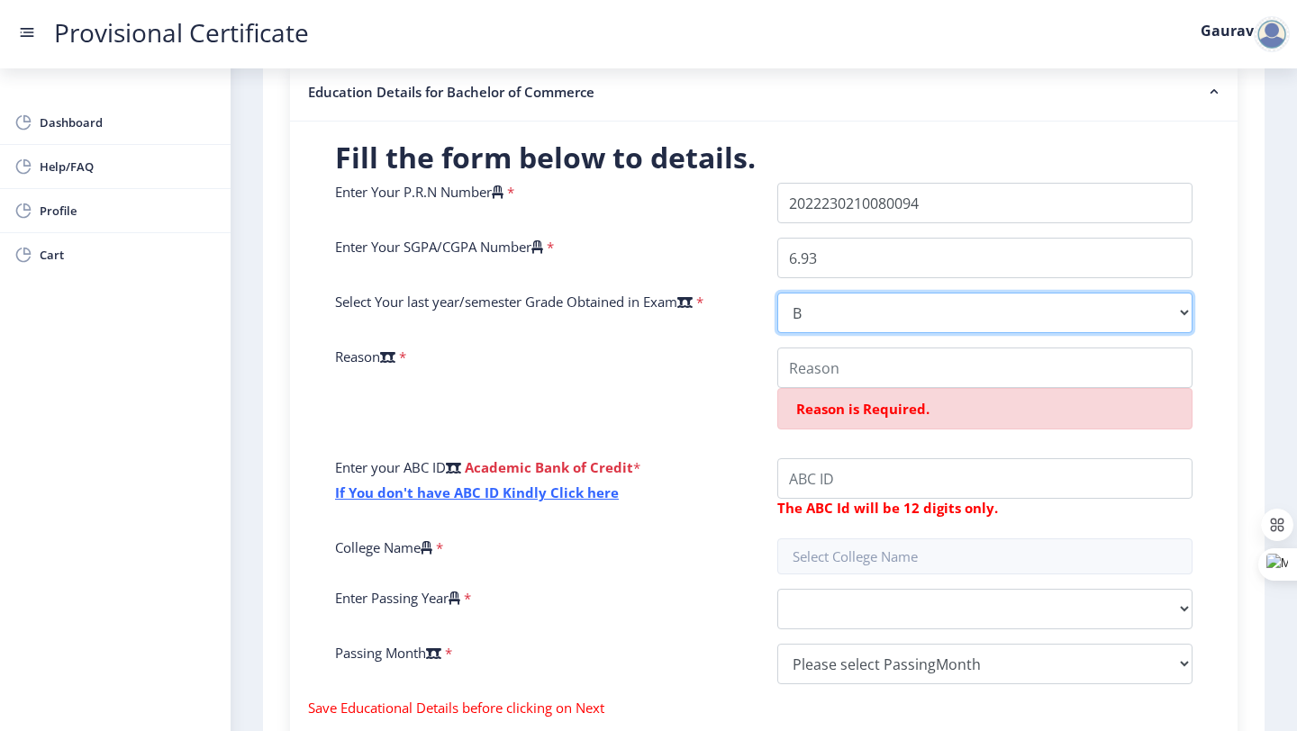
scroll to position [416, 0]
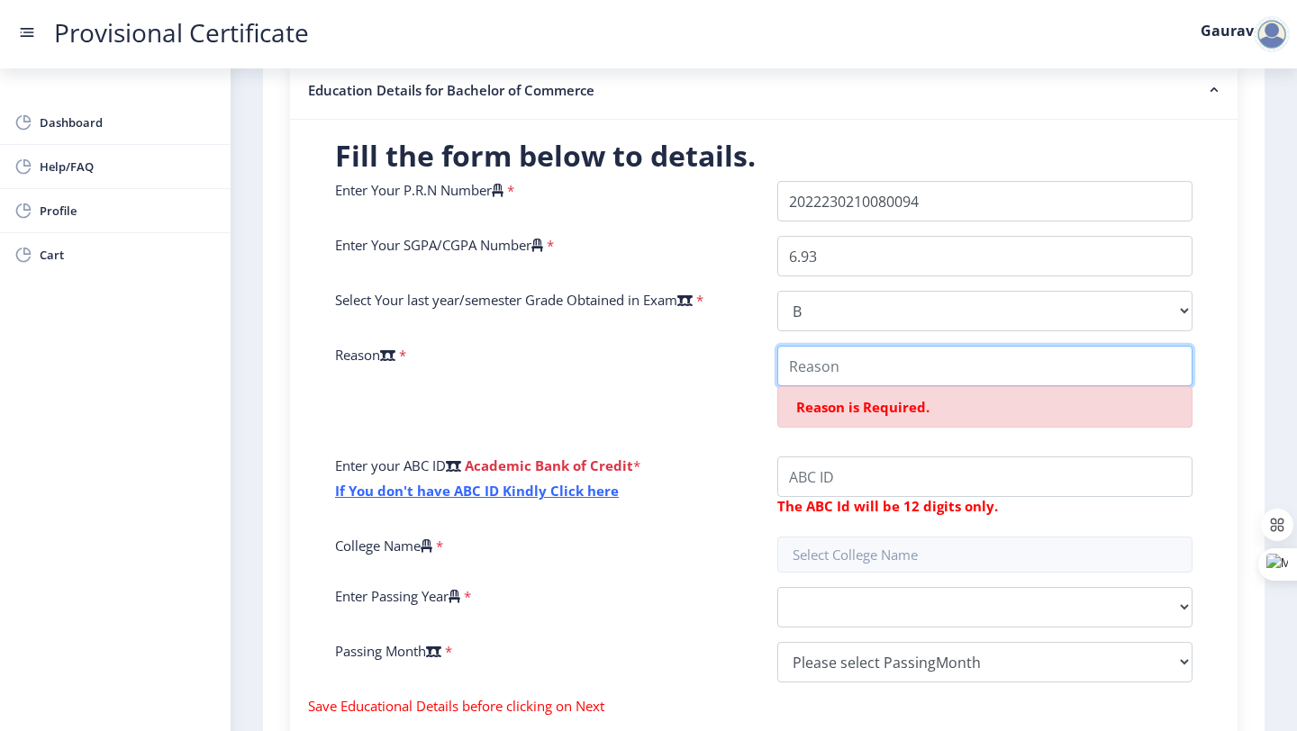
click at [806, 346] on input "College Name" at bounding box center [984, 366] width 415 height 41
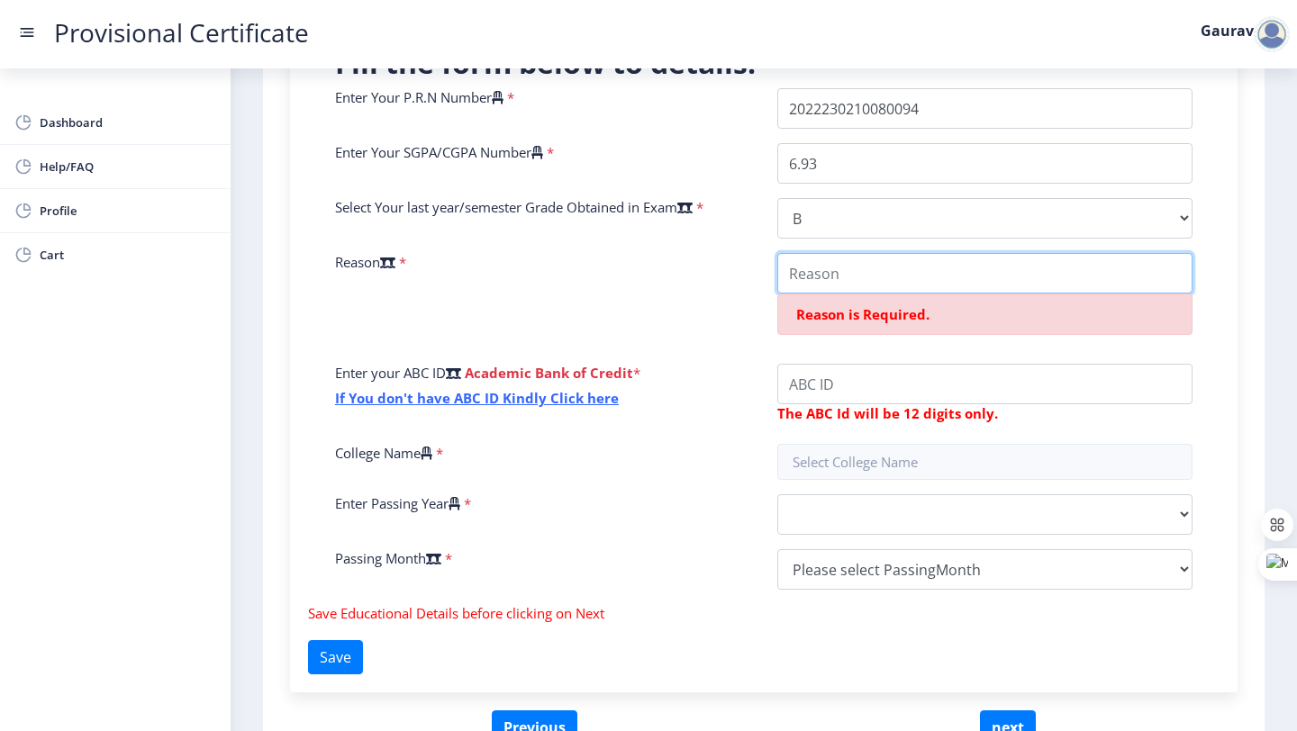
scroll to position [510, 0]
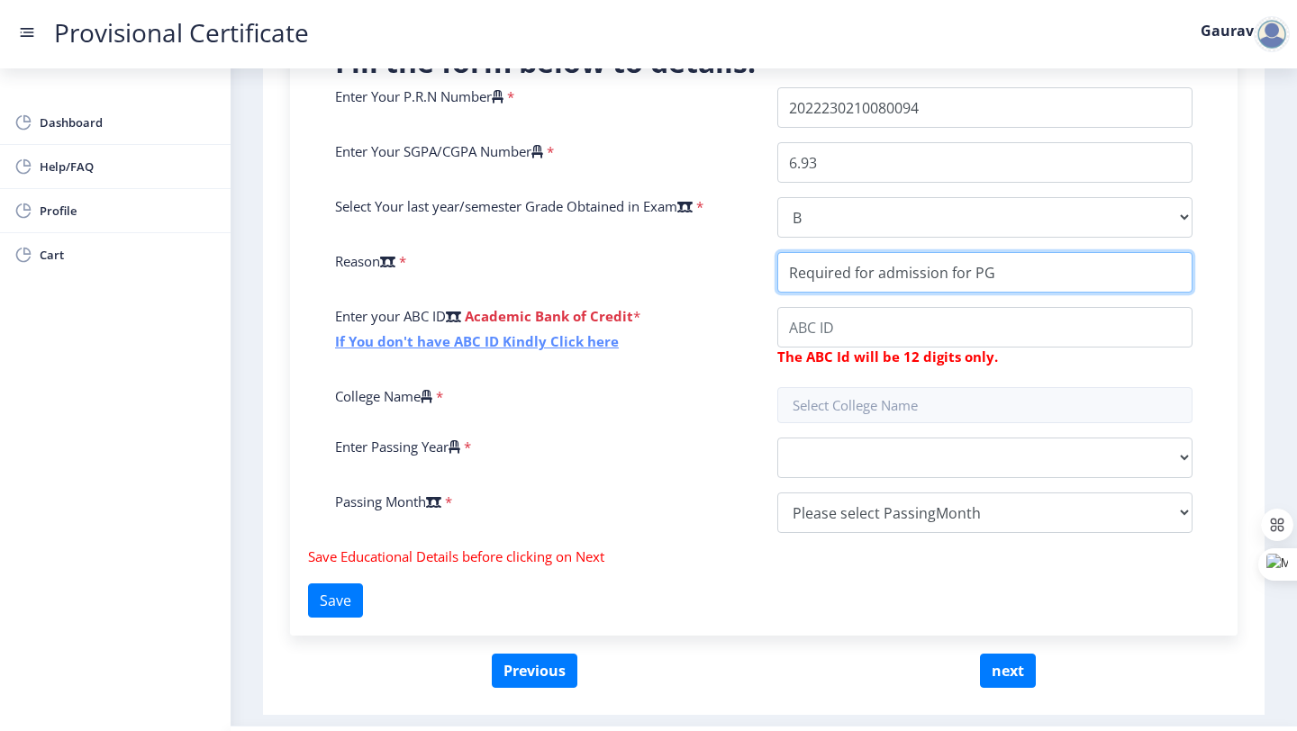
type input "Required for admission for PG"
click at [583, 332] on link "If You don't have ABC ID Kindly Click here" at bounding box center [477, 341] width 284 height 18
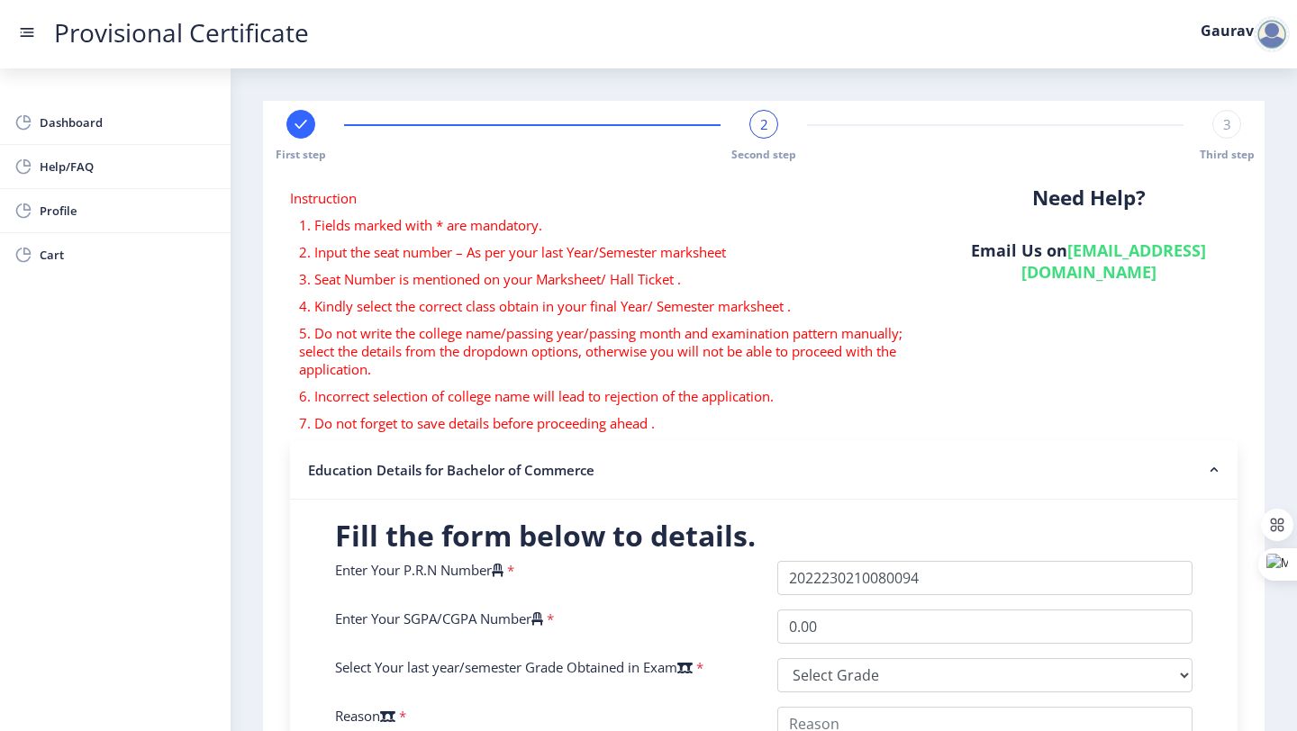
select select
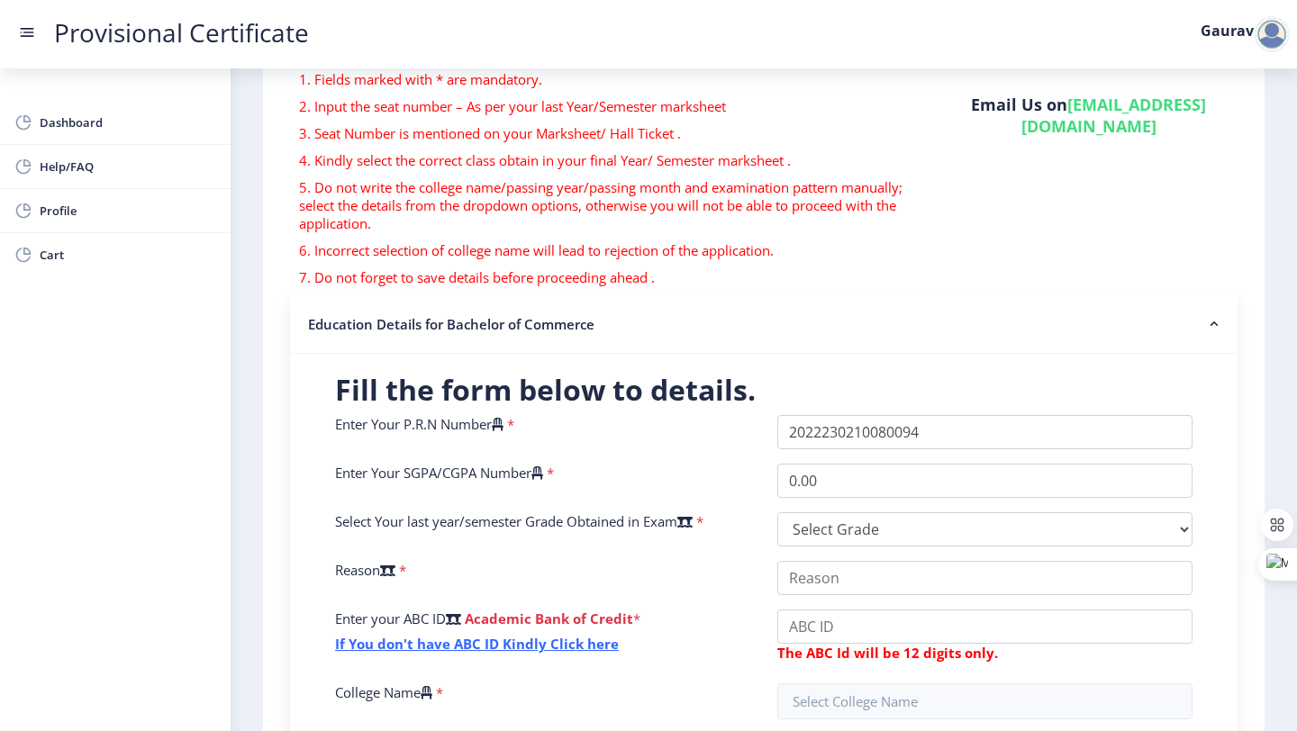
scroll to position [445, 0]
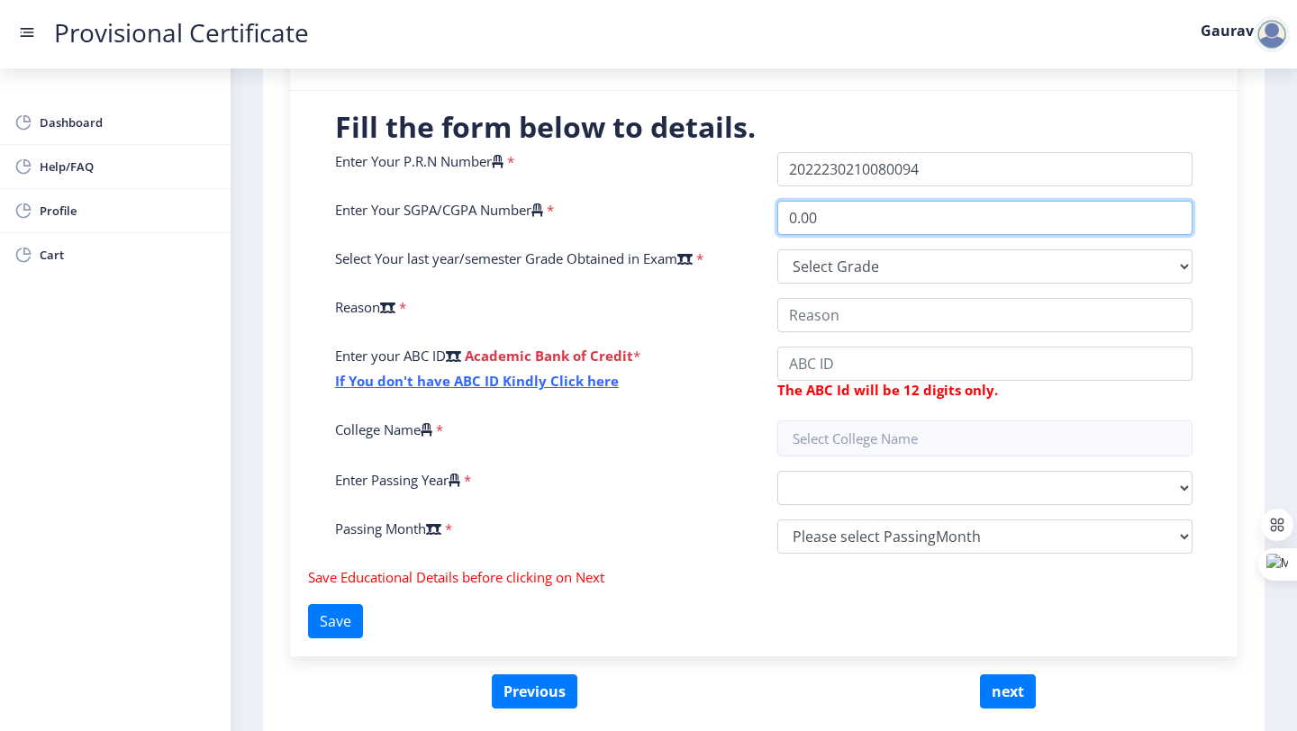
click at [793, 201] on input "0.00" at bounding box center [984, 218] width 415 height 34
type input "6.93"
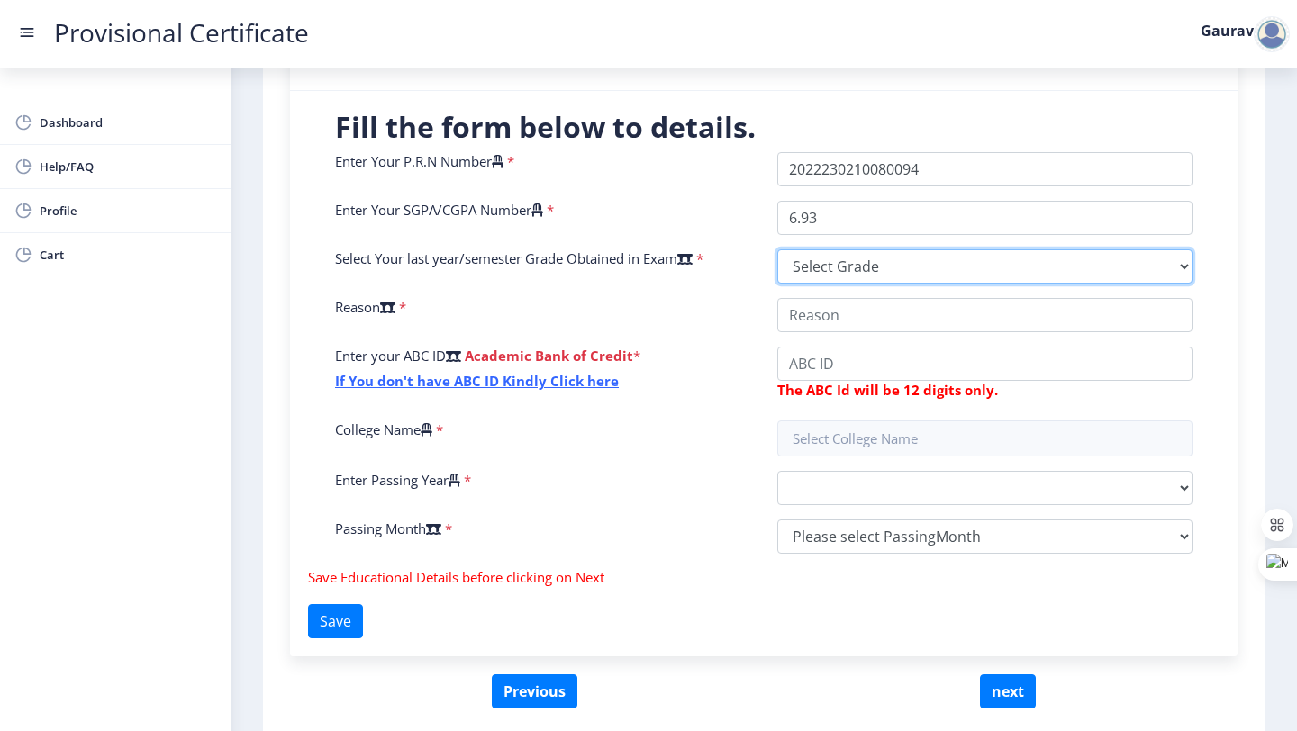
click at [828, 249] on select "Select Grade O A+ A B+ B C D F(Fail)" at bounding box center [984, 266] width 415 height 34
select select "B"
click at [777, 249] on select "Select Grade O A+ A B+ B C D F(Fail)" at bounding box center [984, 266] width 415 height 34
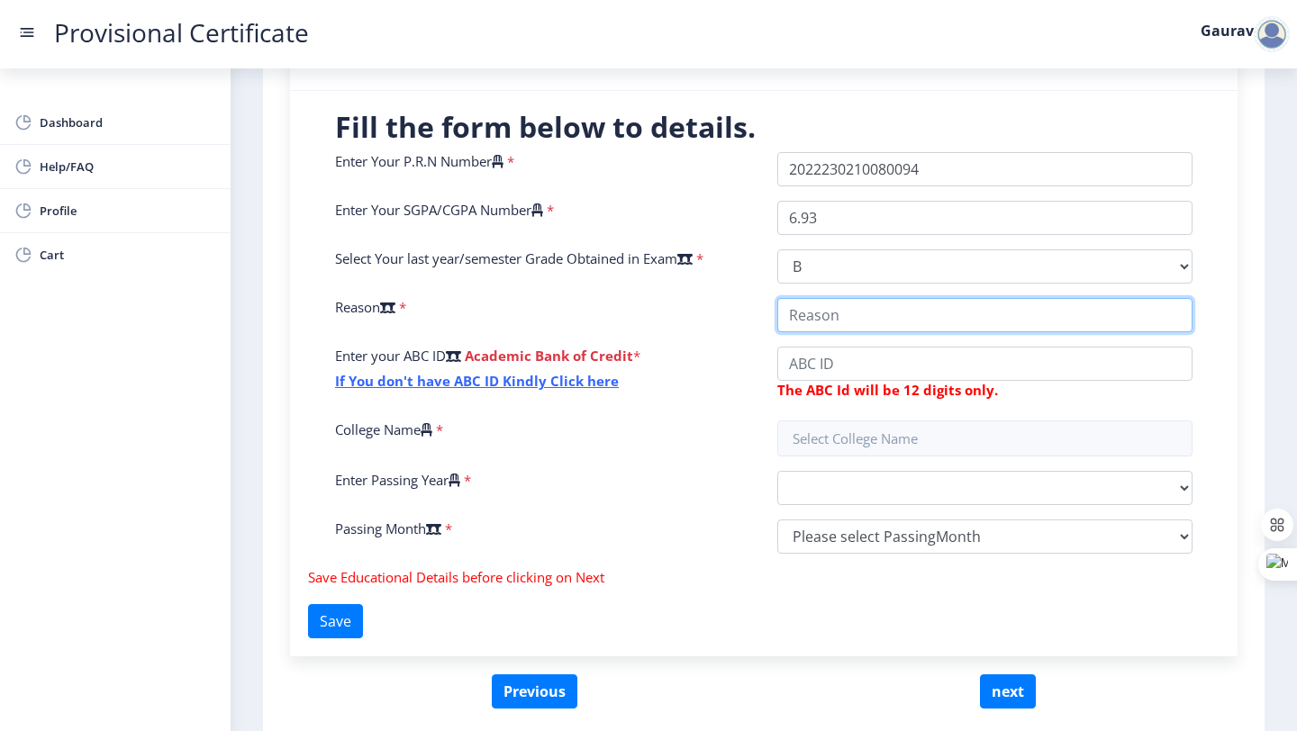
click at [809, 298] on input "College Name" at bounding box center [984, 315] width 415 height 34
type input "Required for admission for PG"
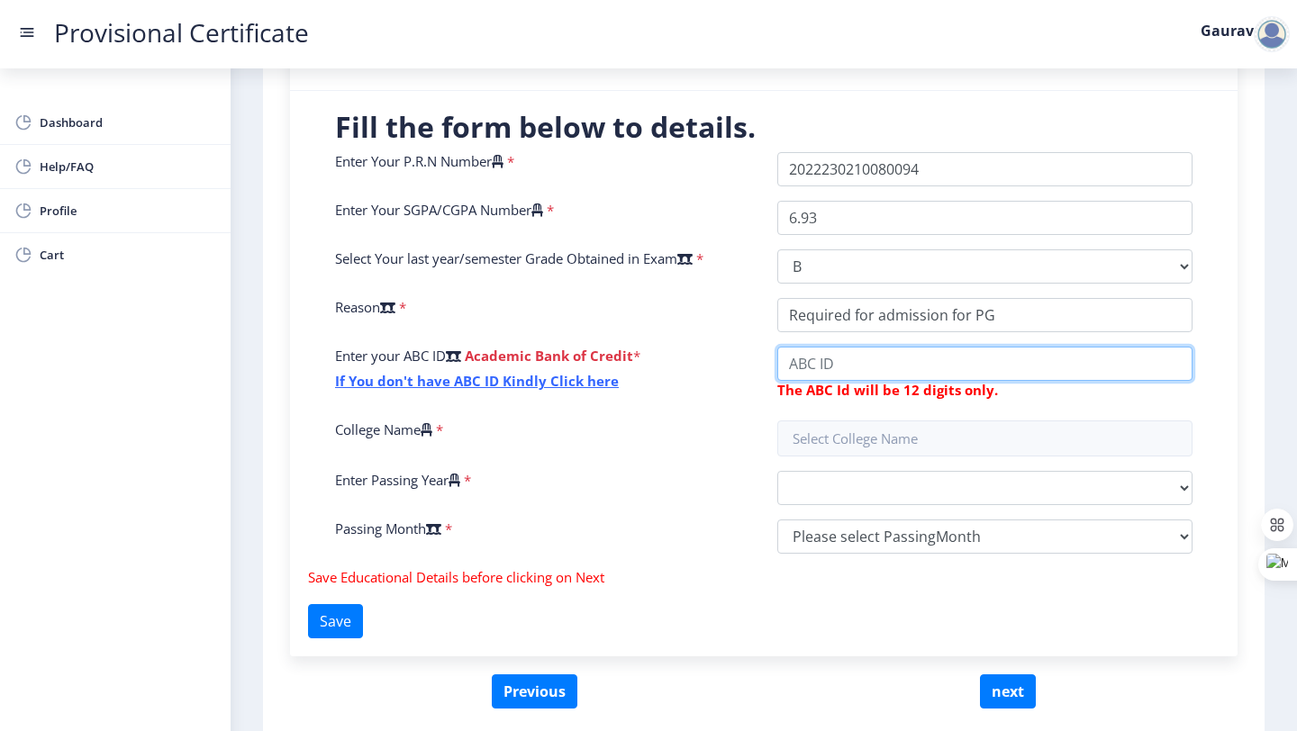
click at [797, 347] on input "College Name" at bounding box center [984, 364] width 415 height 34
type input "232263550019"
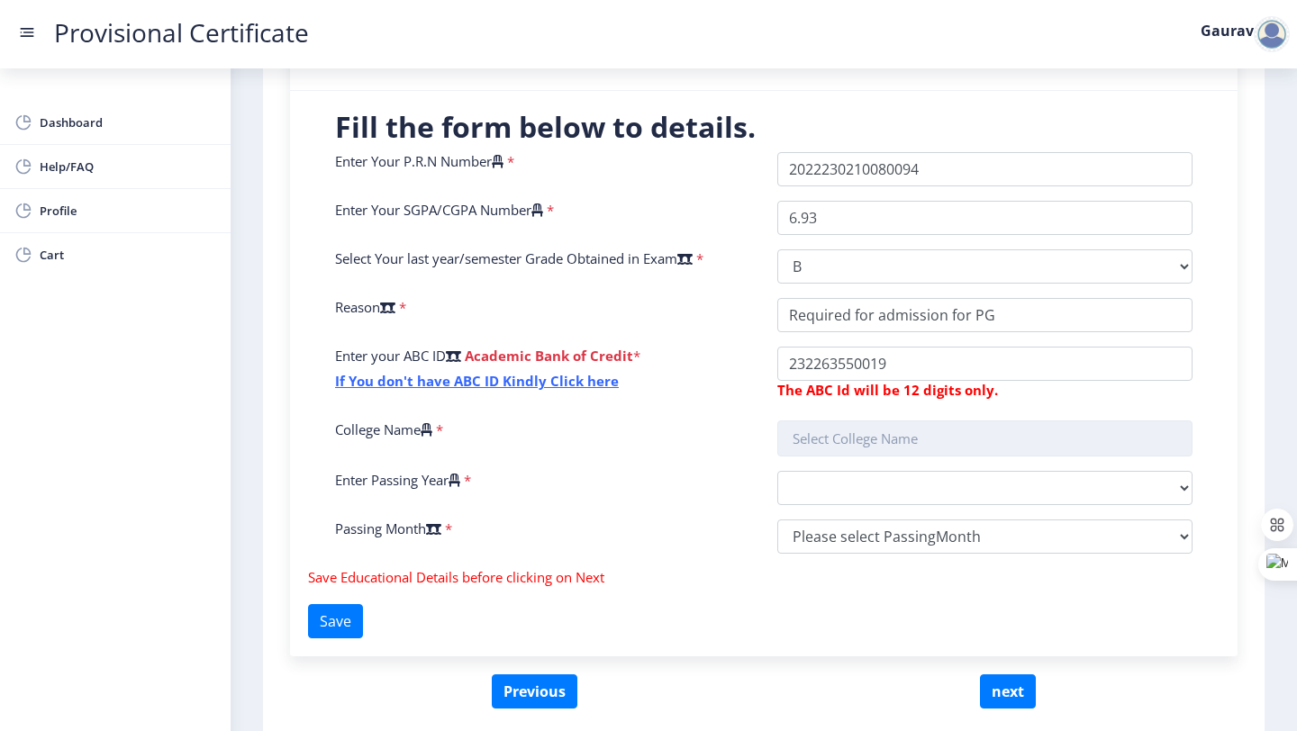
click at [801, 421] on input "text" at bounding box center [984, 439] width 415 height 36
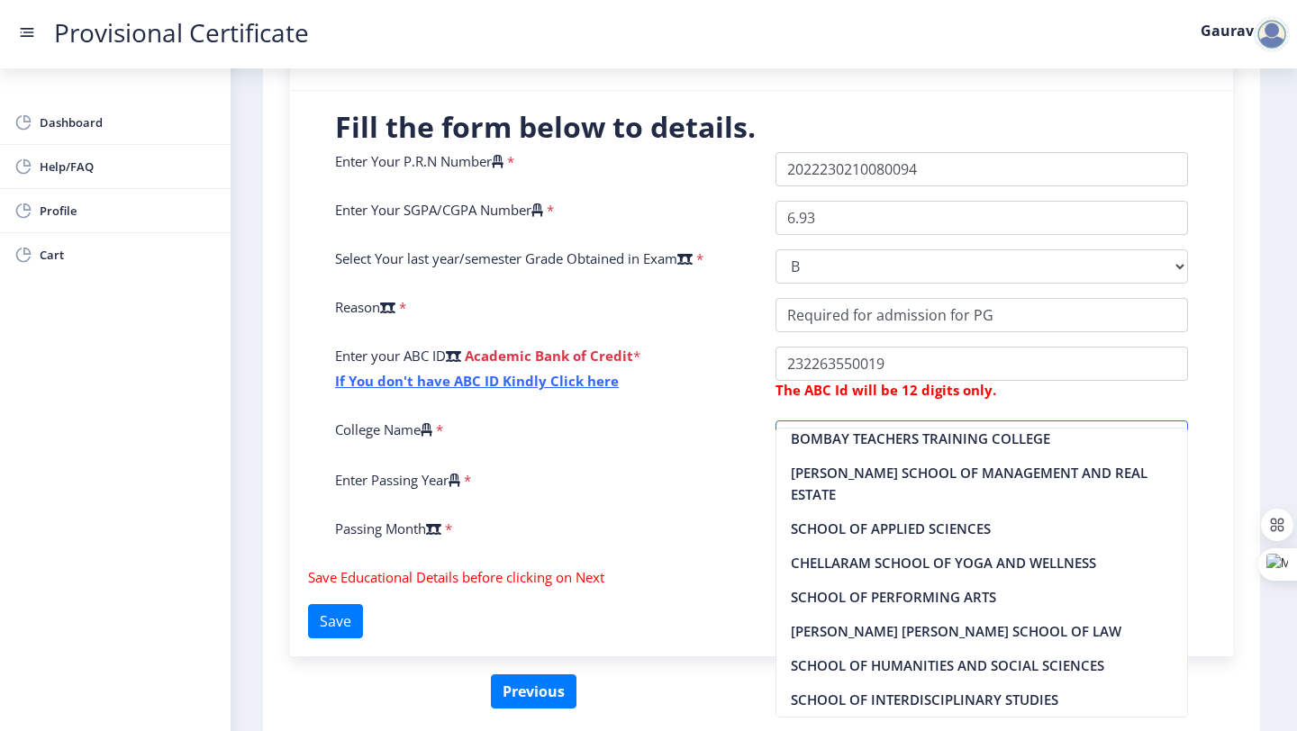
scroll to position [0, 0]
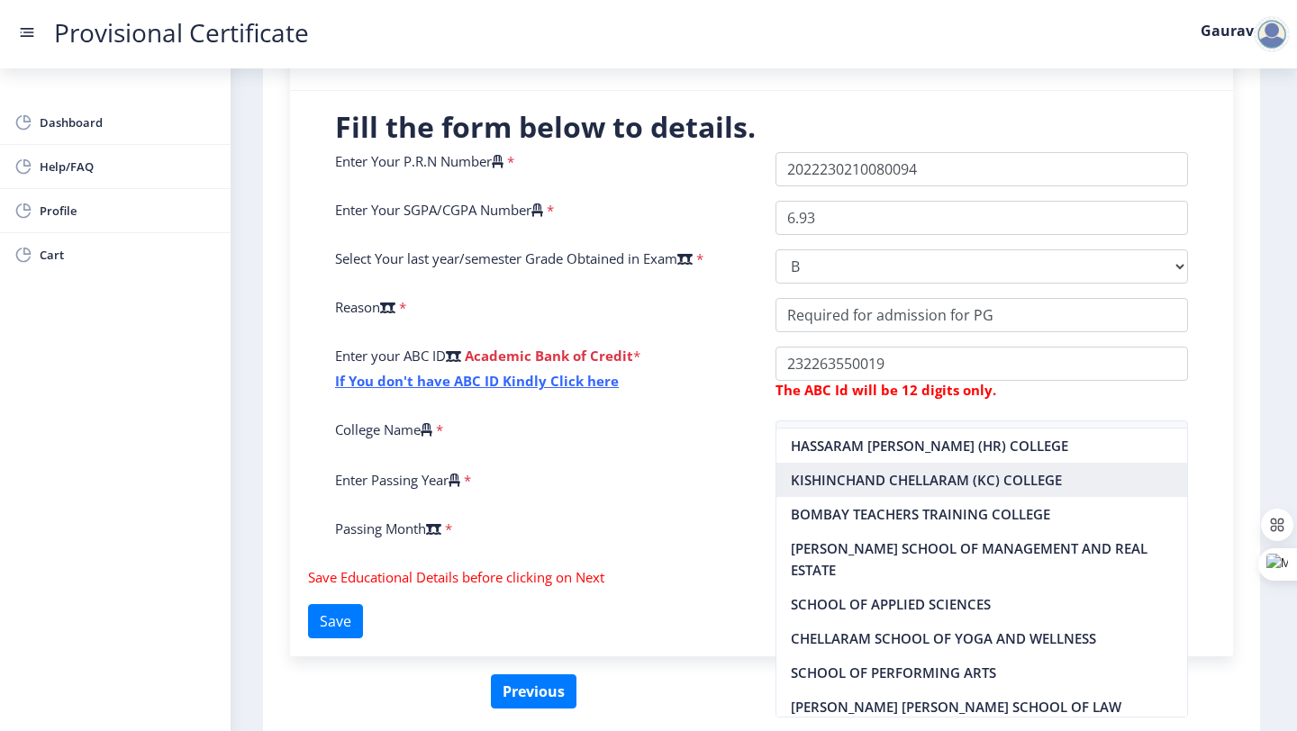
click at [857, 476] on nb-option "KISHINCHAND CHELLARAM (KC) COLLEGE" at bounding box center [982, 480] width 412 height 34
type input "KISHINCHAND CHELLARAM (KC) COLLEGE"
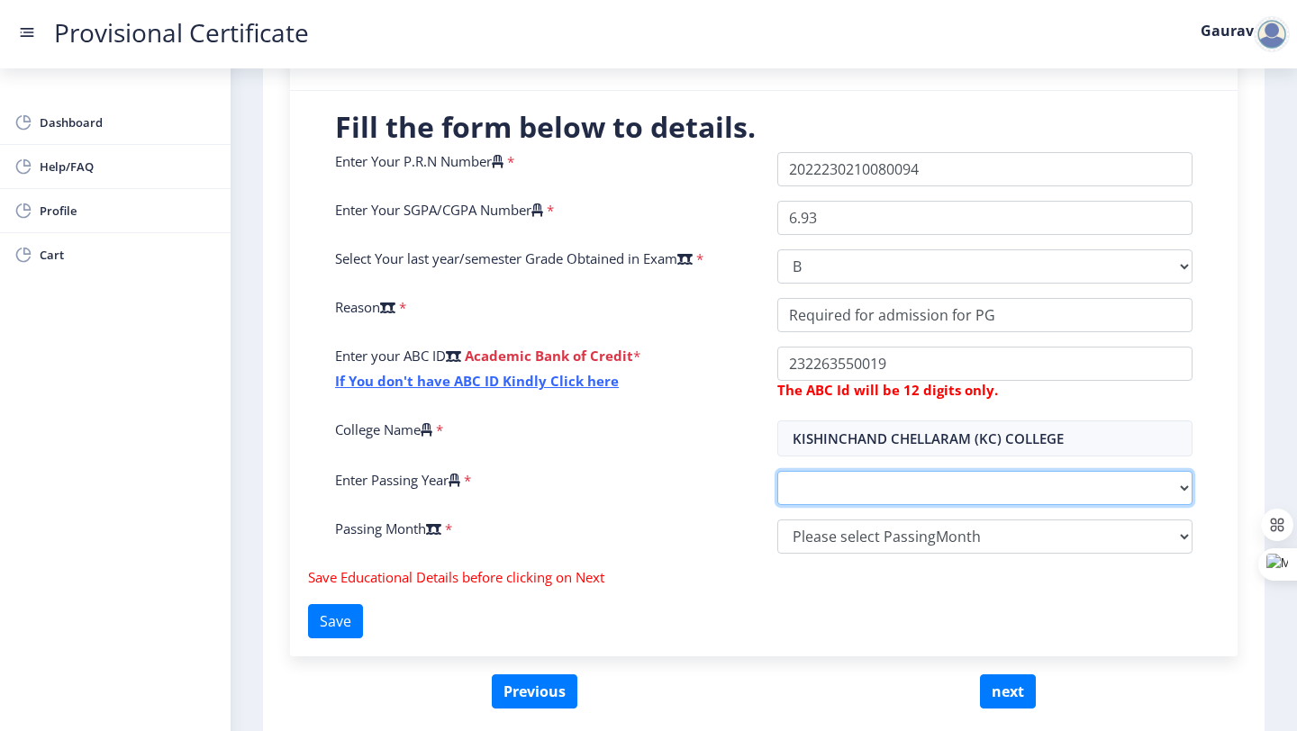
click at [828, 471] on select "2025 2024 2023 2022 2021 2020 2019 2018 2017 2016 2015 2014 2013 2012 2011 2010…" at bounding box center [984, 488] width 415 height 34
select select "2025"
click at [777, 471] on select "2025 2024 2023 2022 2021 2020 2019 2018 2017 2016 2015 2014 2013 2012 2011 2010…" at bounding box center [984, 488] width 415 height 34
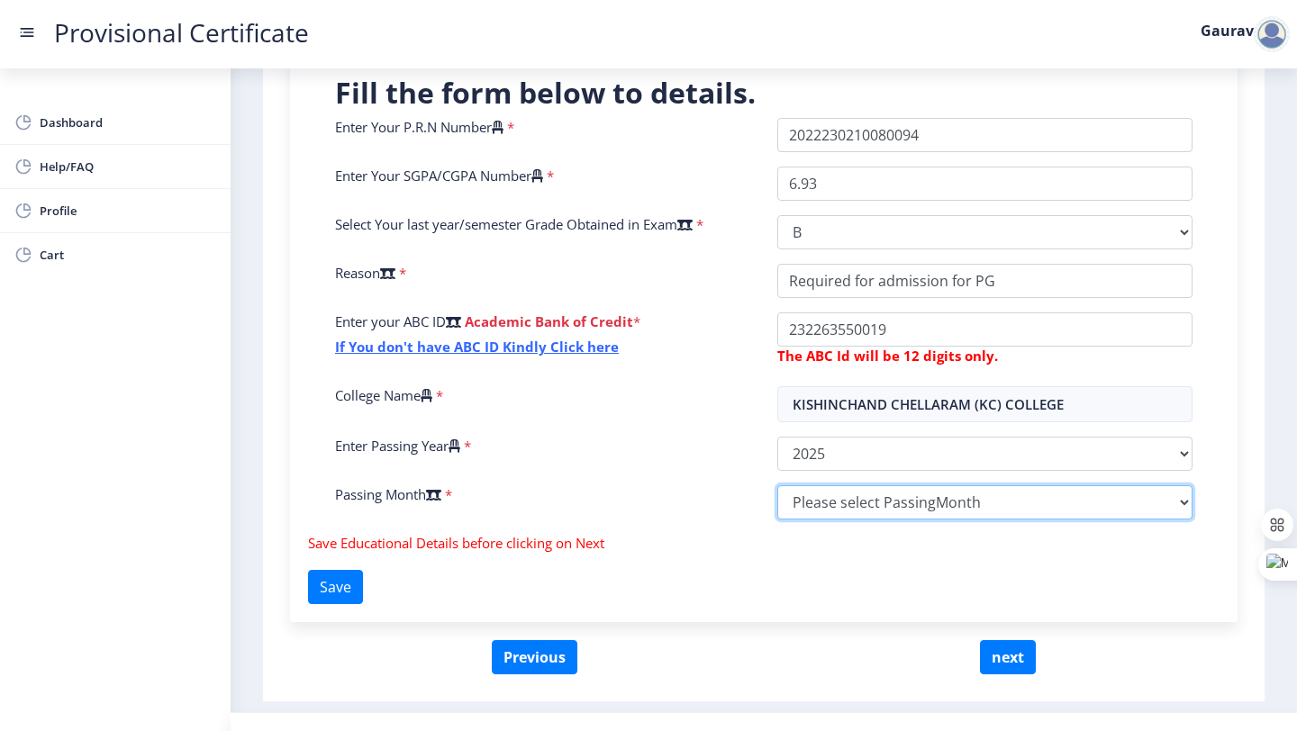
click at [835, 485] on select "Please select PassingMonth (01) January (02) February (03) March (04) April (05…" at bounding box center [984, 502] width 415 height 34
select select "April"
click at [777, 485] on select "Please select PassingMonth (01) January (02) February (03) March (04) April (05…" at bounding box center [984, 502] width 415 height 34
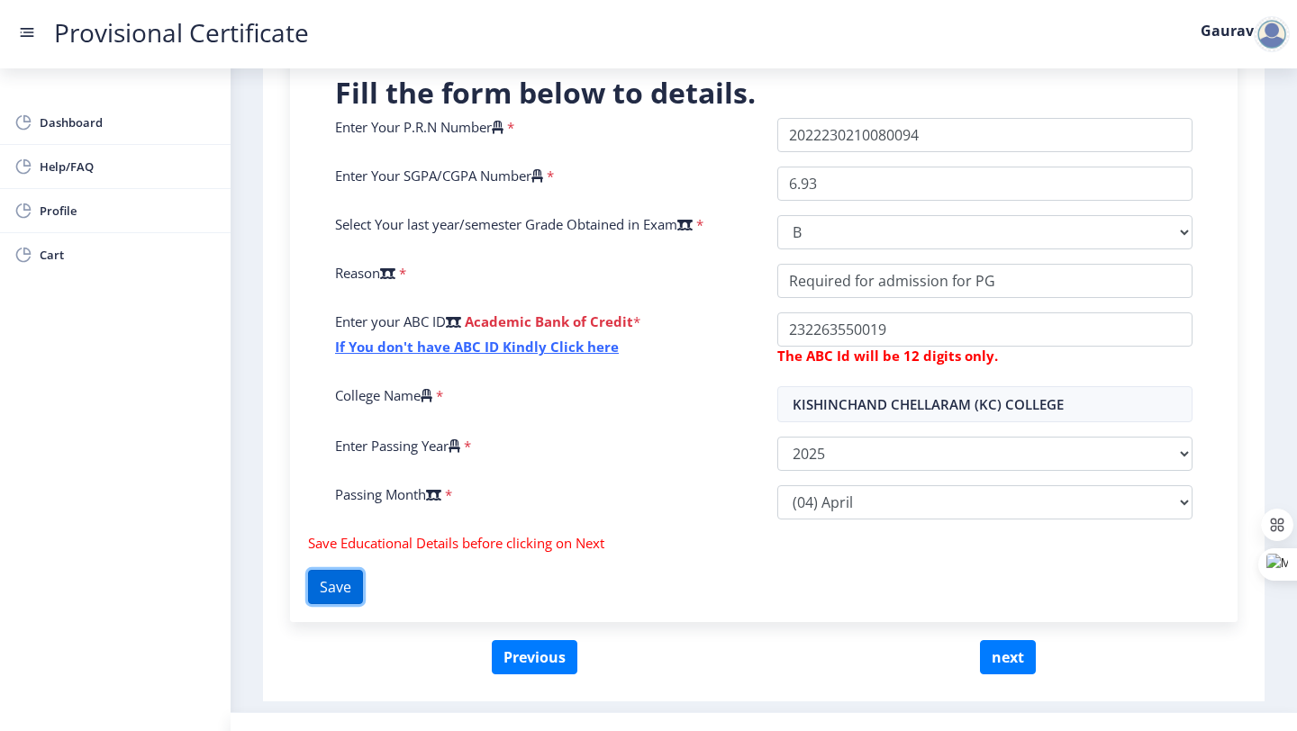
click at [359, 570] on button "Save" at bounding box center [335, 587] width 55 height 34
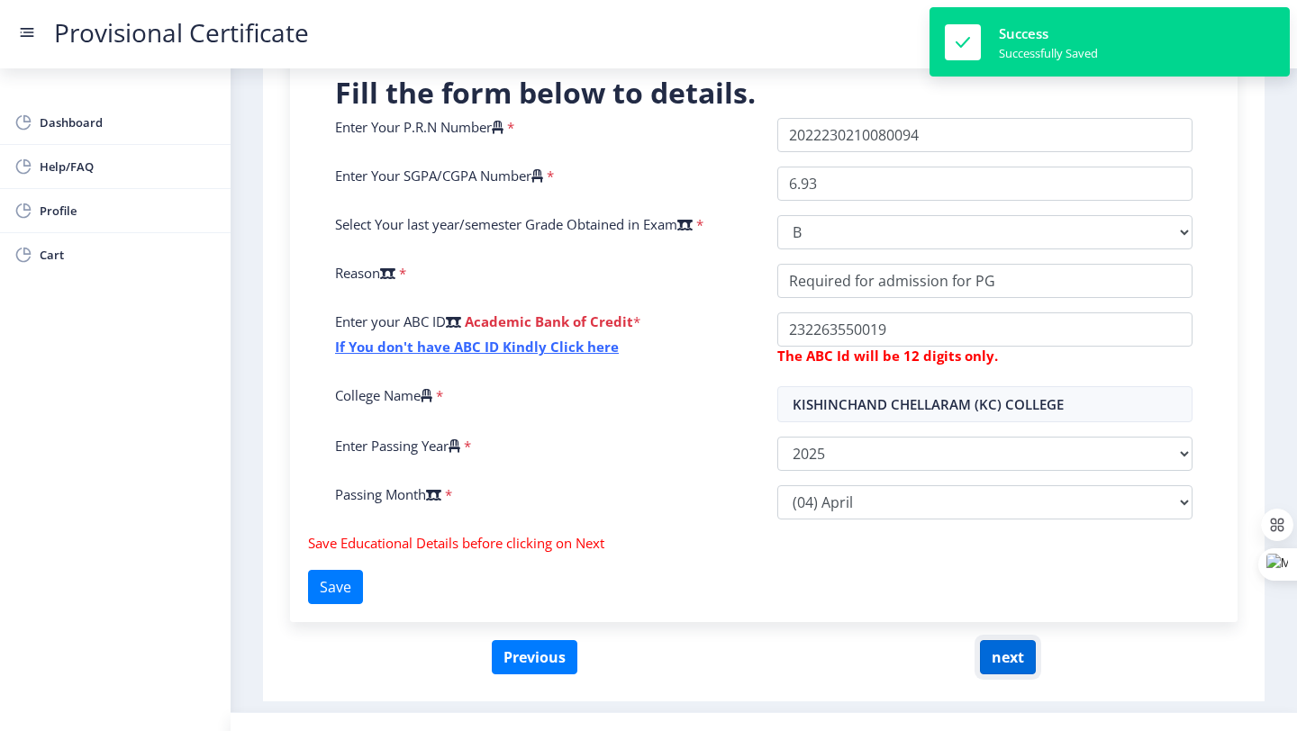
click at [988, 640] on button "next" at bounding box center [1008, 657] width 56 height 34
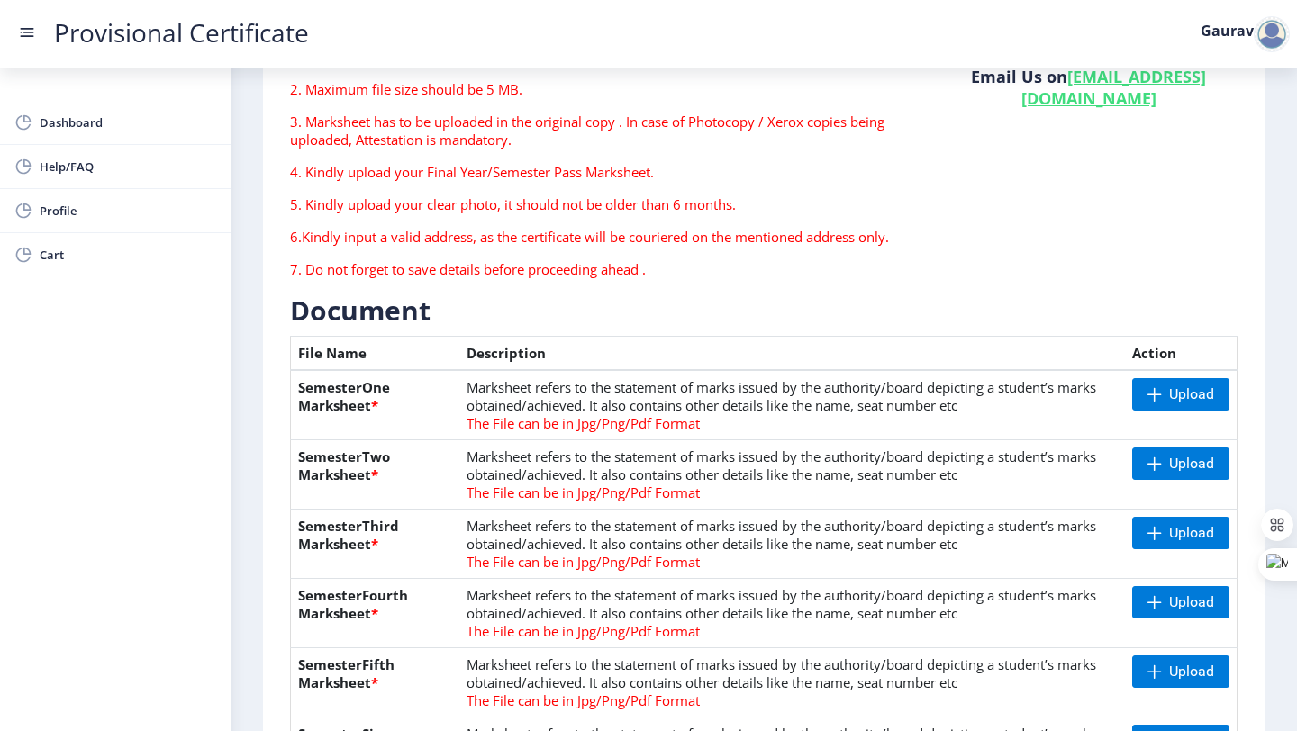
scroll to position [211, 0]
click at [1147, 386] on span at bounding box center [1154, 393] width 14 height 14
click at [1133, 447] on span "Upload" at bounding box center [1180, 463] width 97 height 32
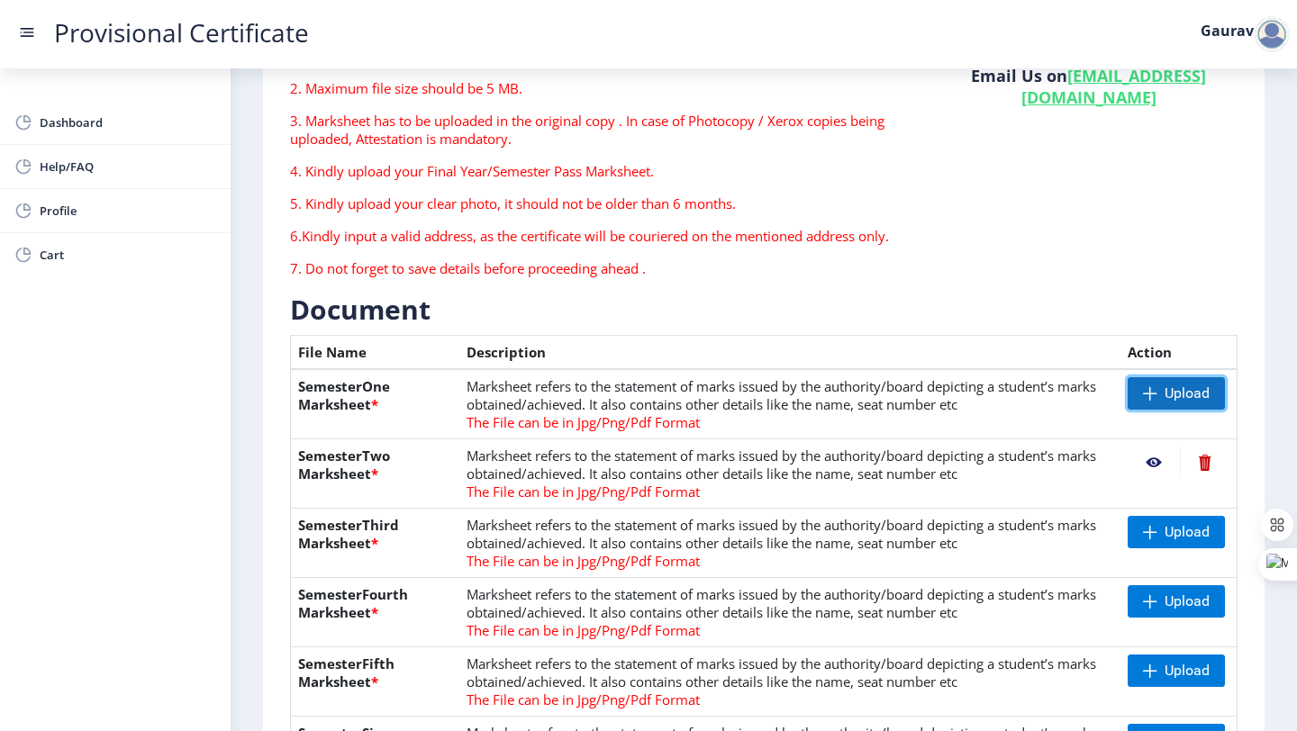
click at [1143, 386] on span at bounding box center [1150, 393] width 14 height 14
click at [1156, 377] on span "Upload" at bounding box center [1175, 393] width 97 height 32
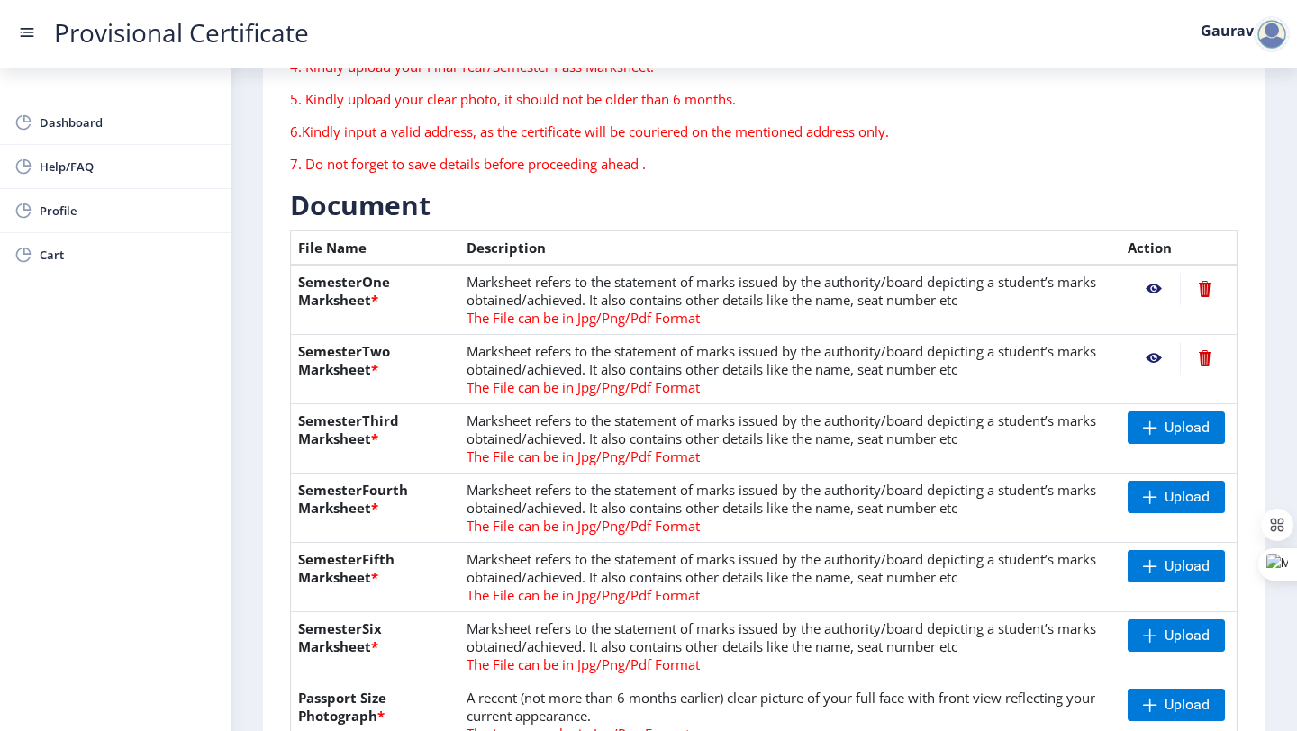
scroll to position [462, 0]
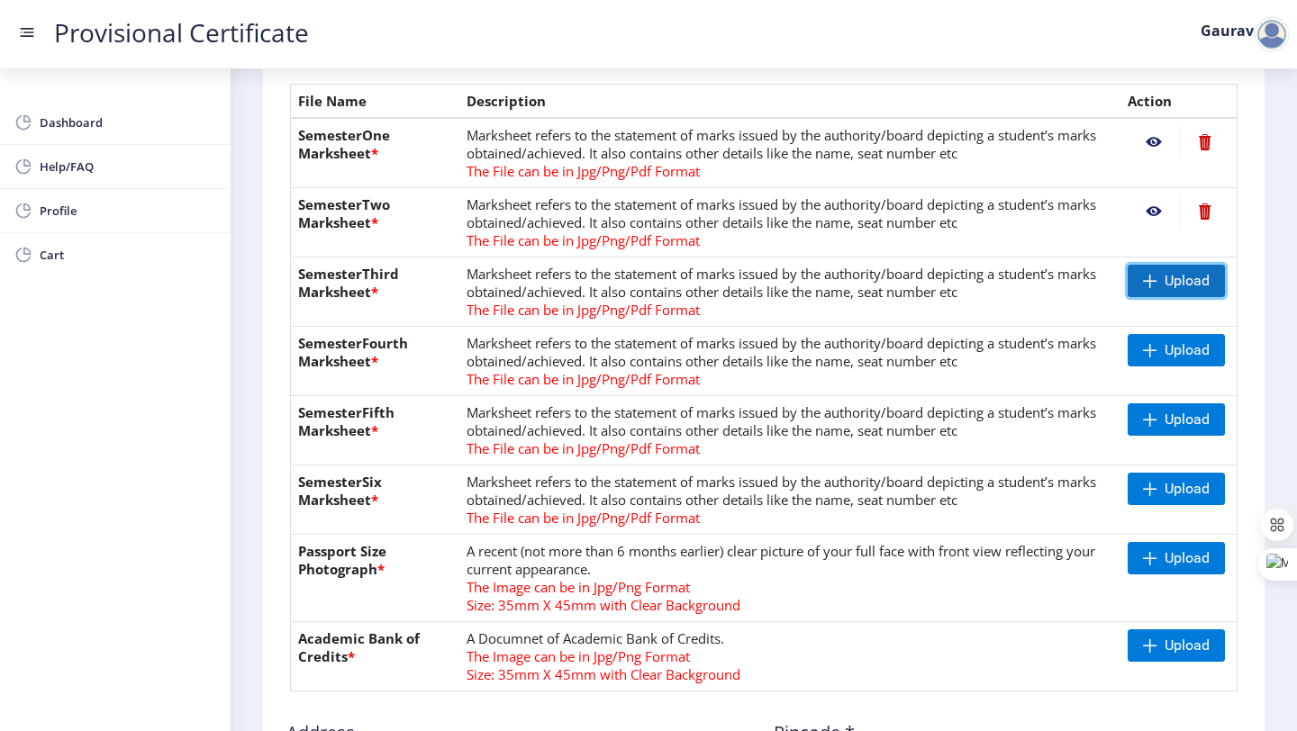
click at [1167, 272] on span "Upload" at bounding box center [1186, 281] width 45 height 18
click at [1149, 265] on nb-action at bounding box center [1153, 281] width 52 height 32
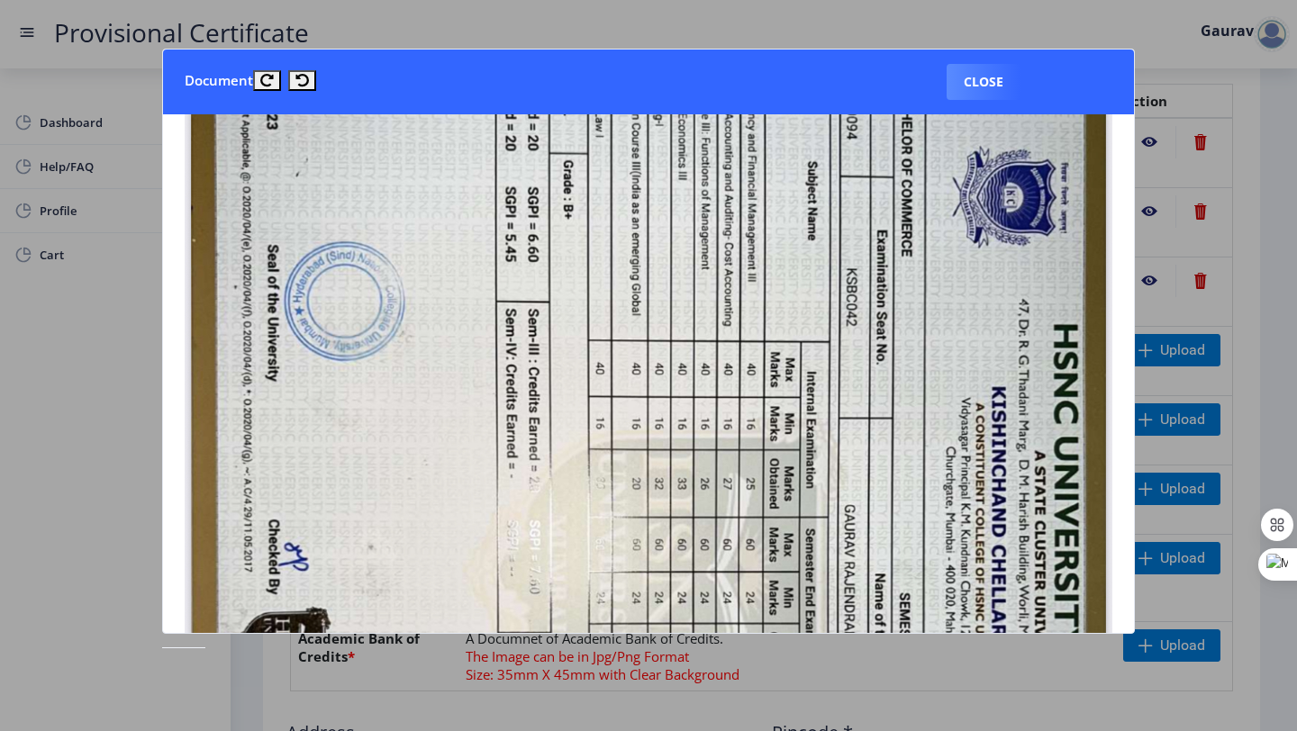
scroll to position [205, 0]
click at [990, 70] on button "Close" at bounding box center [983, 82] width 74 height 36
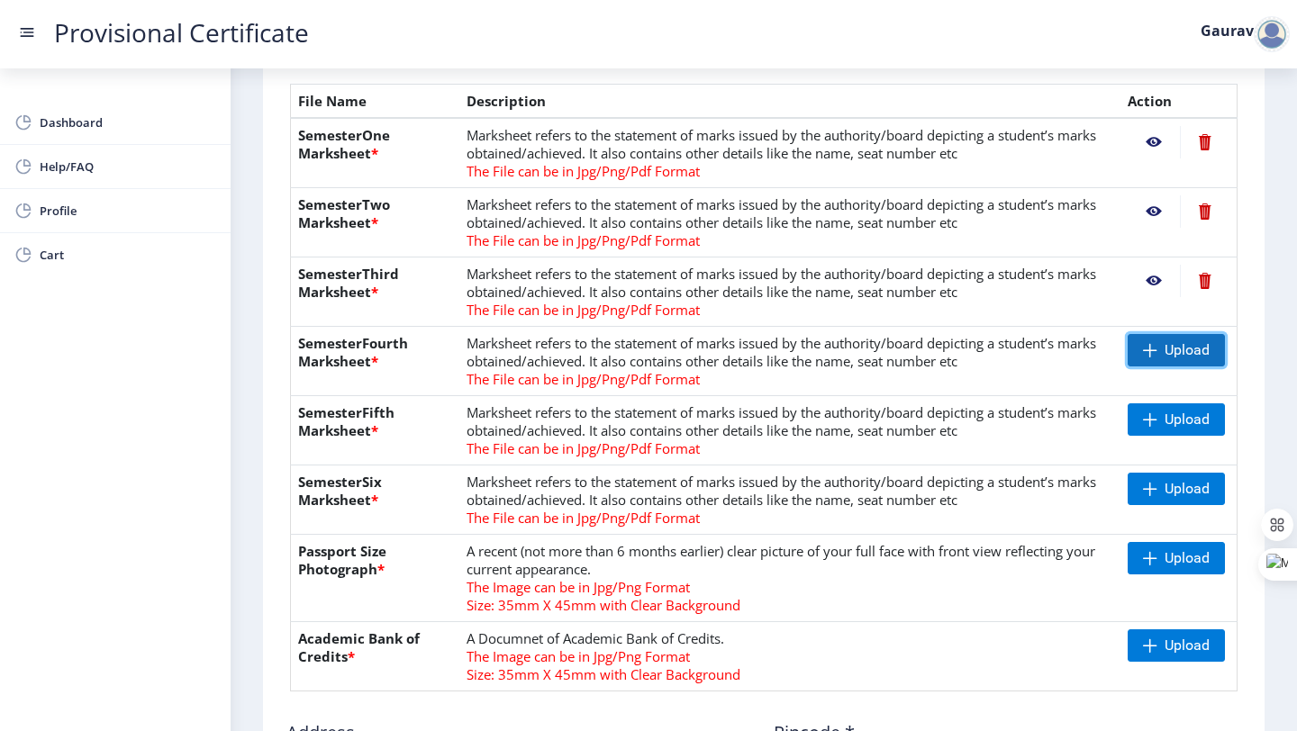
click at [1184, 341] on span "Upload" at bounding box center [1186, 350] width 45 height 18
click at [1143, 412] on span at bounding box center [1150, 419] width 14 height 14
click at [1155, 403] on nb-action at bounding box center [1153, 419] width 52 height 32
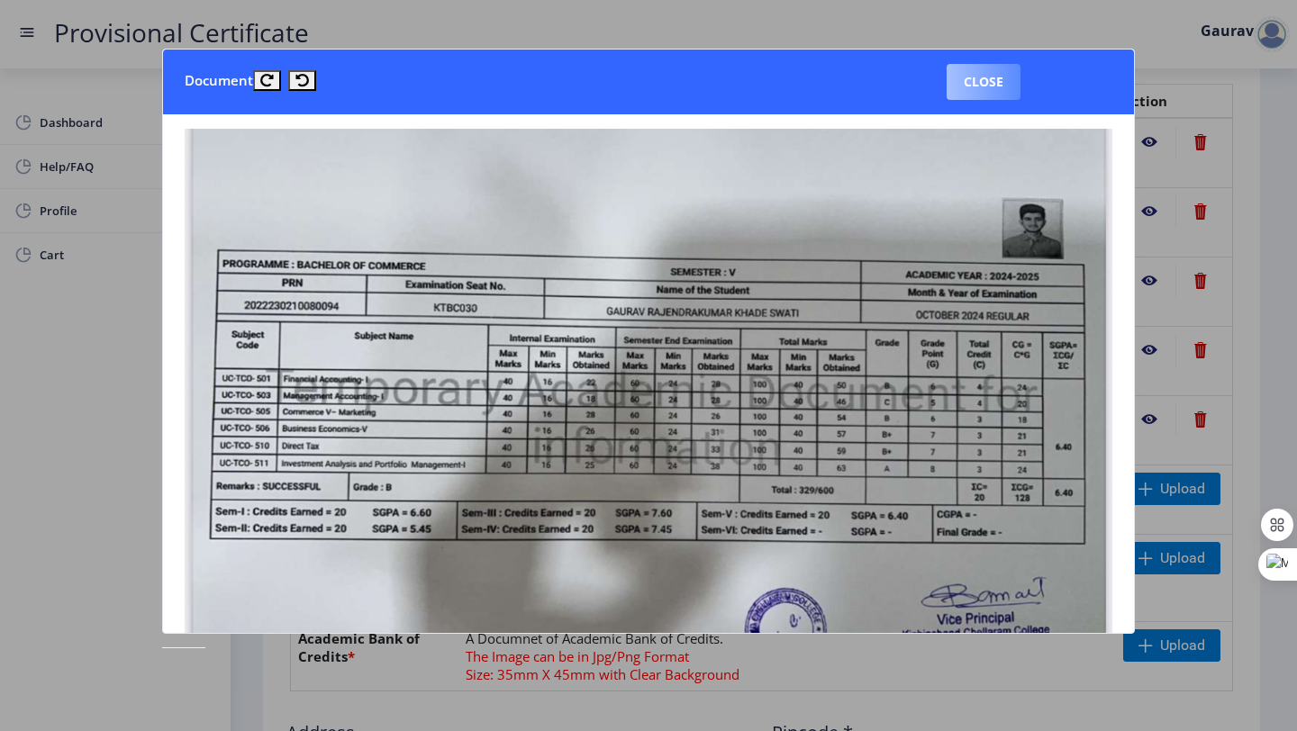
click at [979, 83] on button "Close" at bounding box center [983, 82] width 74 height 36
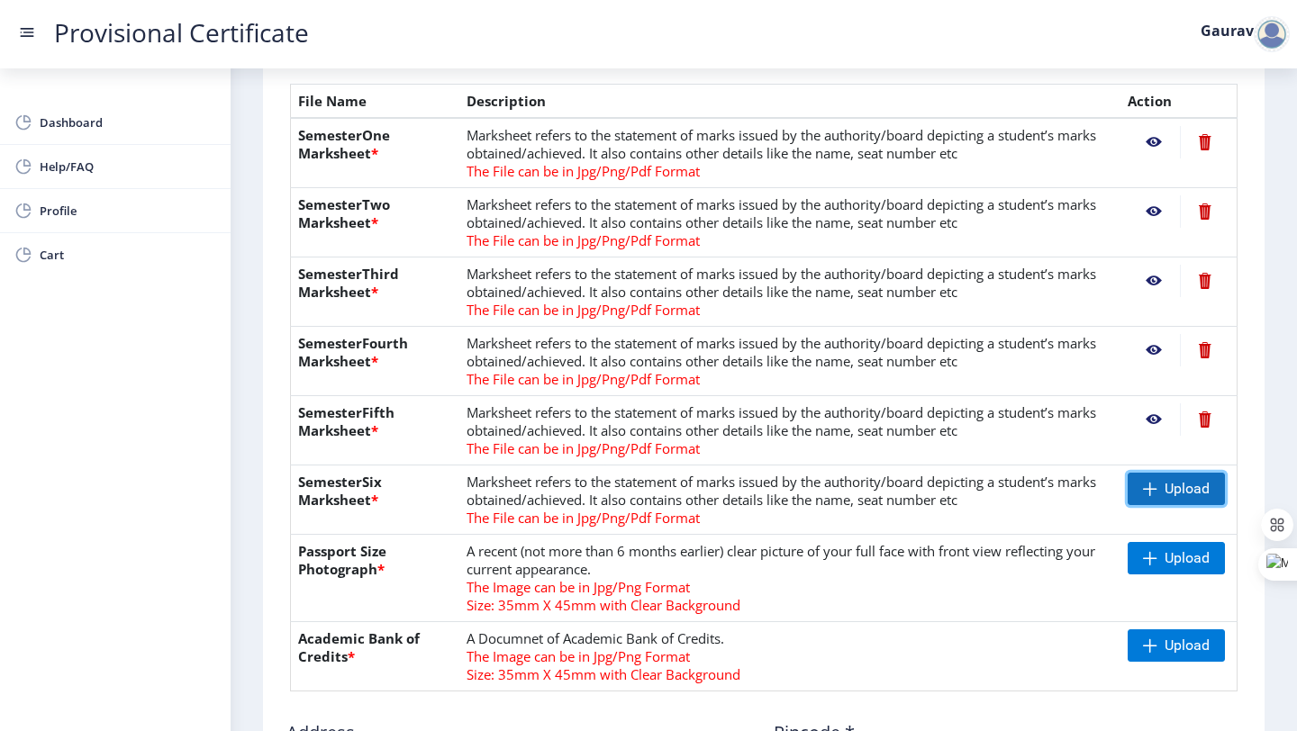
click at [1187, 480] on span "Upload" at bounding box center [1186, 489] width 45 height 18
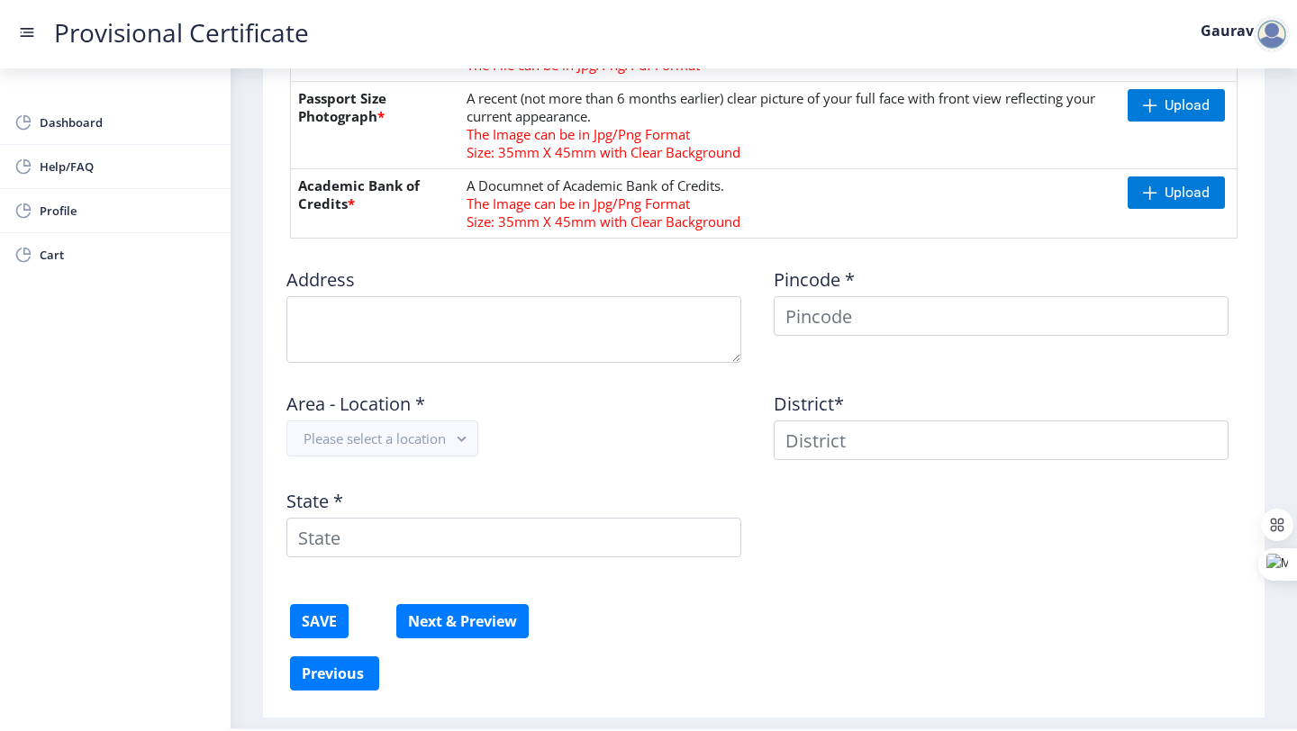
scroll to position [931, 0]
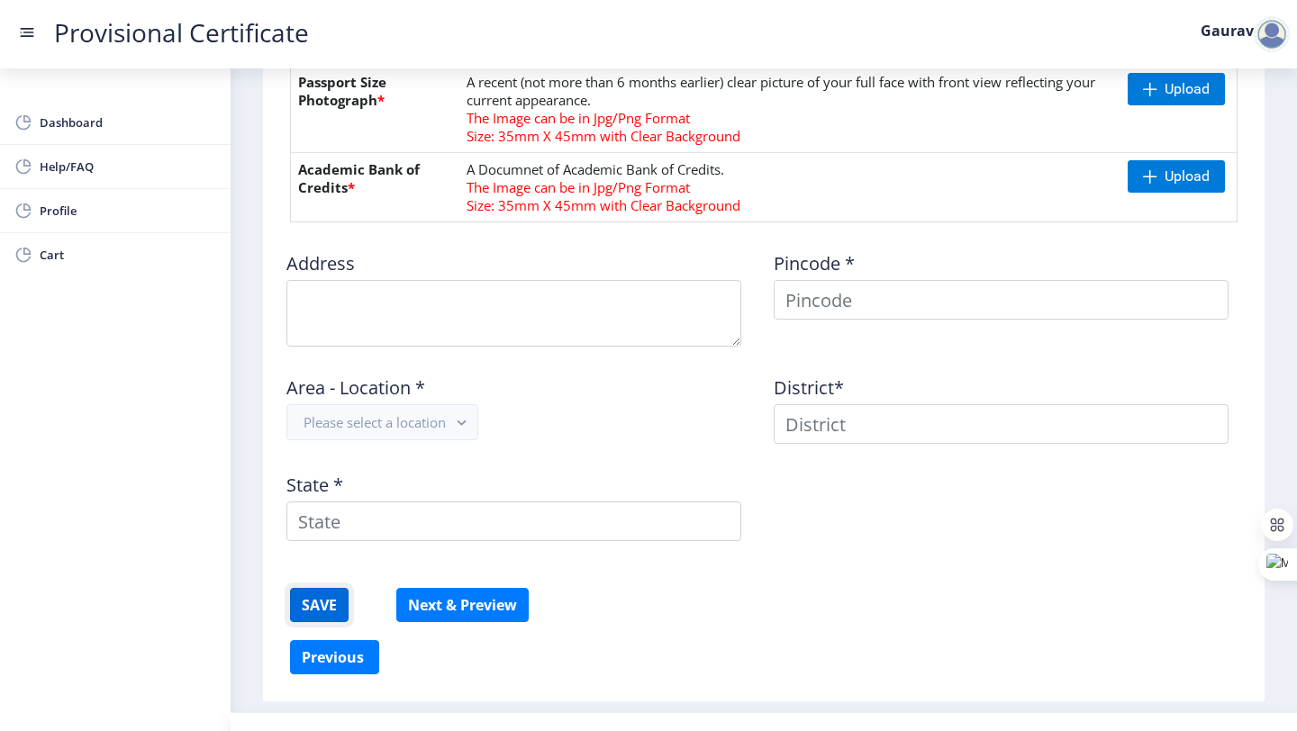
click at [307, 588] on button "SAVE" at bounding box center [319, 605] width 59 height 34
click at [310, 588] on button "SAVE" at bounding box center [319, 605] width 59 height 34
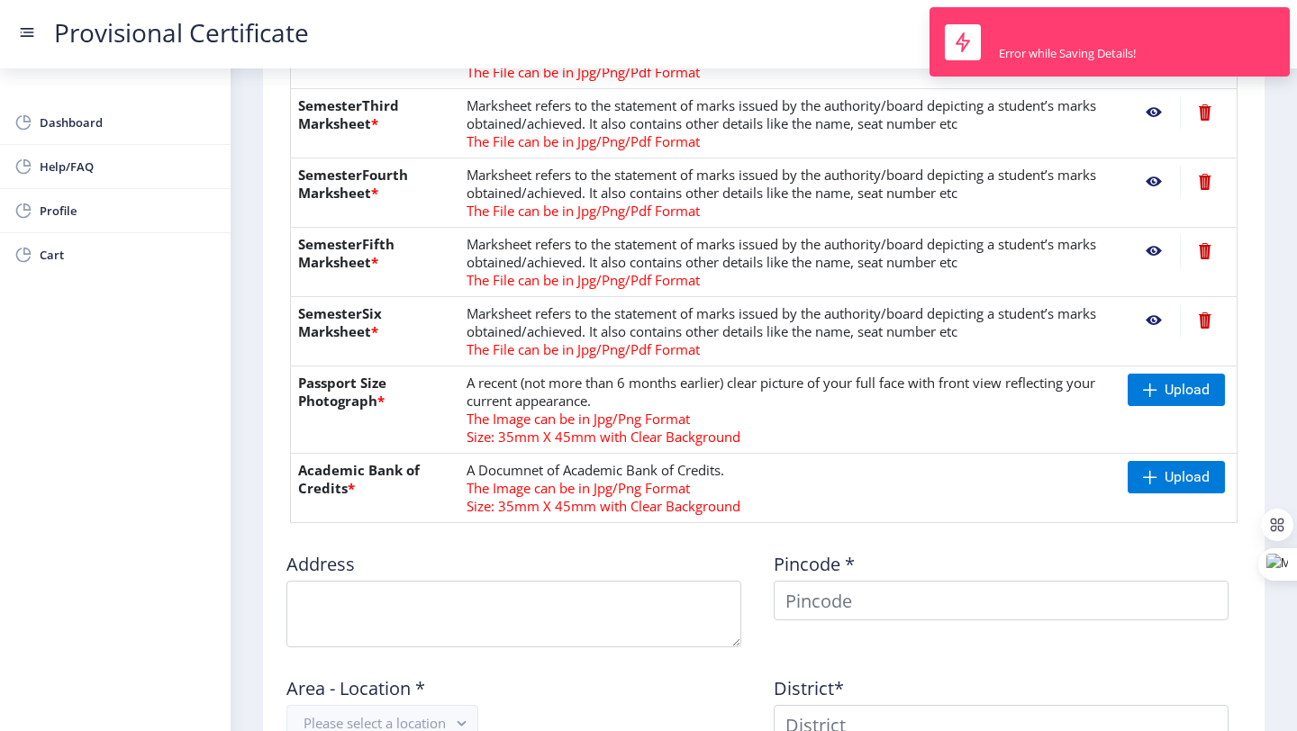
scroll to position [631, 0]
